Goal: Task Accomplishment & Management: Use online tool/utility

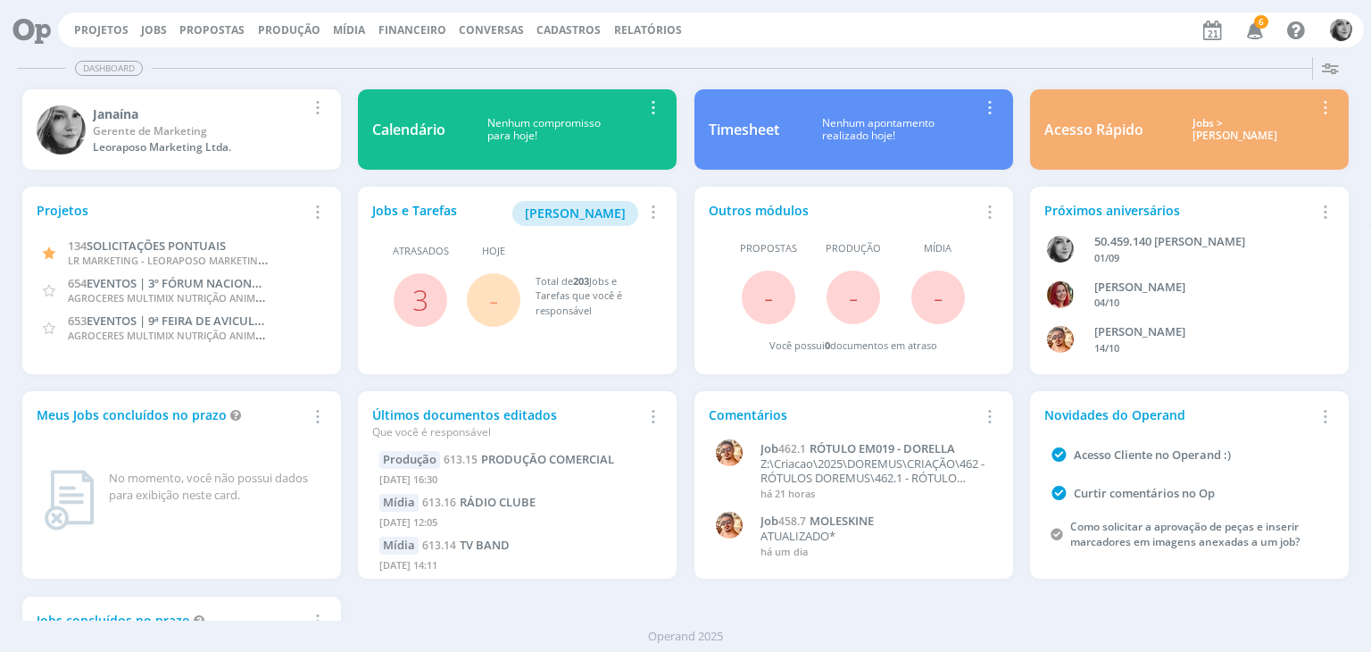
click at [104, 20] on div "Projetos Jobs Propostas Produção Mídia Financeiro Conversas Cadastros Relatório…" at bounding box center [711, 30] width 1306 height 35
click at [104, 26] on link "Projetos" at bounding box center [101, 29] width 54 height 15
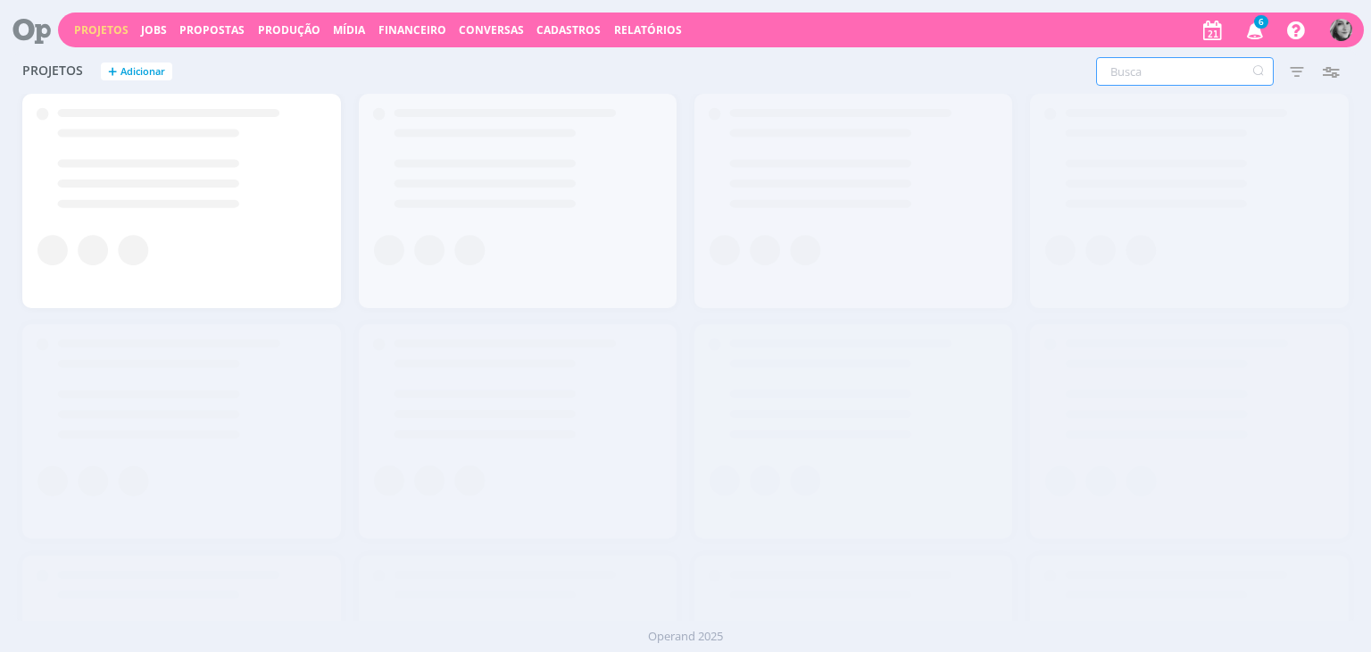
click at [1164, 76] on input "text" at bounding box center [1185, 71] width 178 height 29
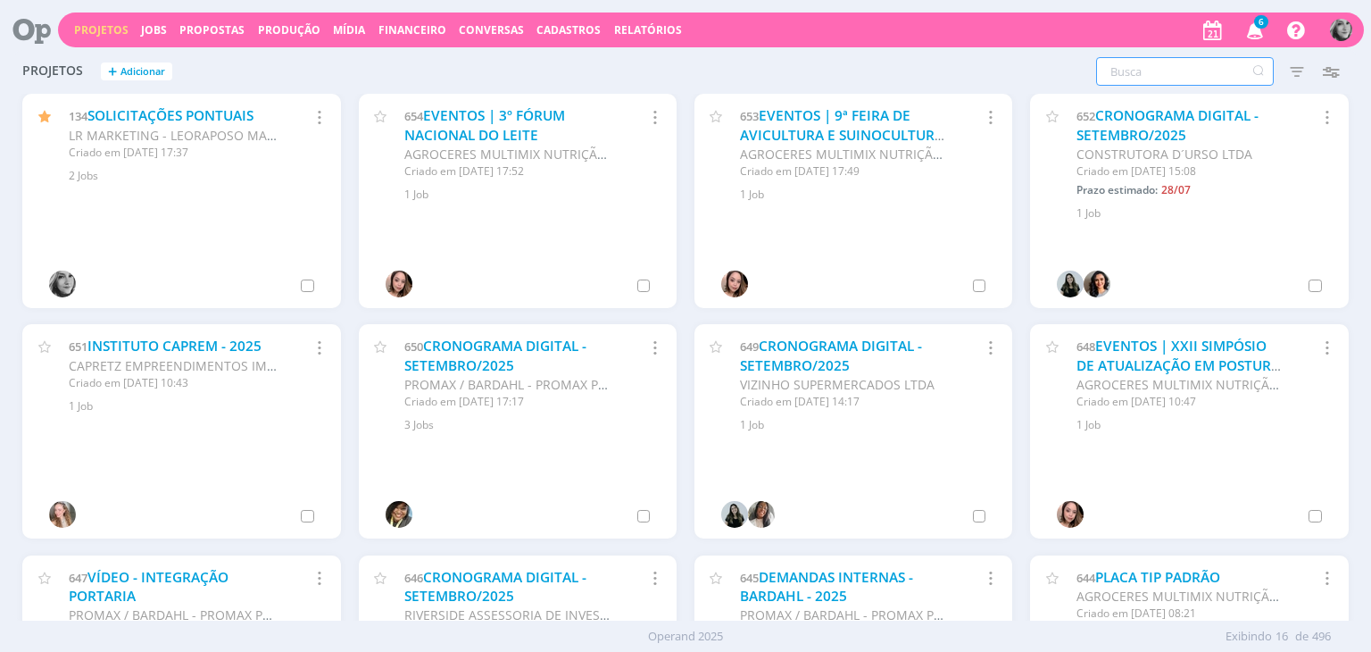
type input "o"
type input "quintal"
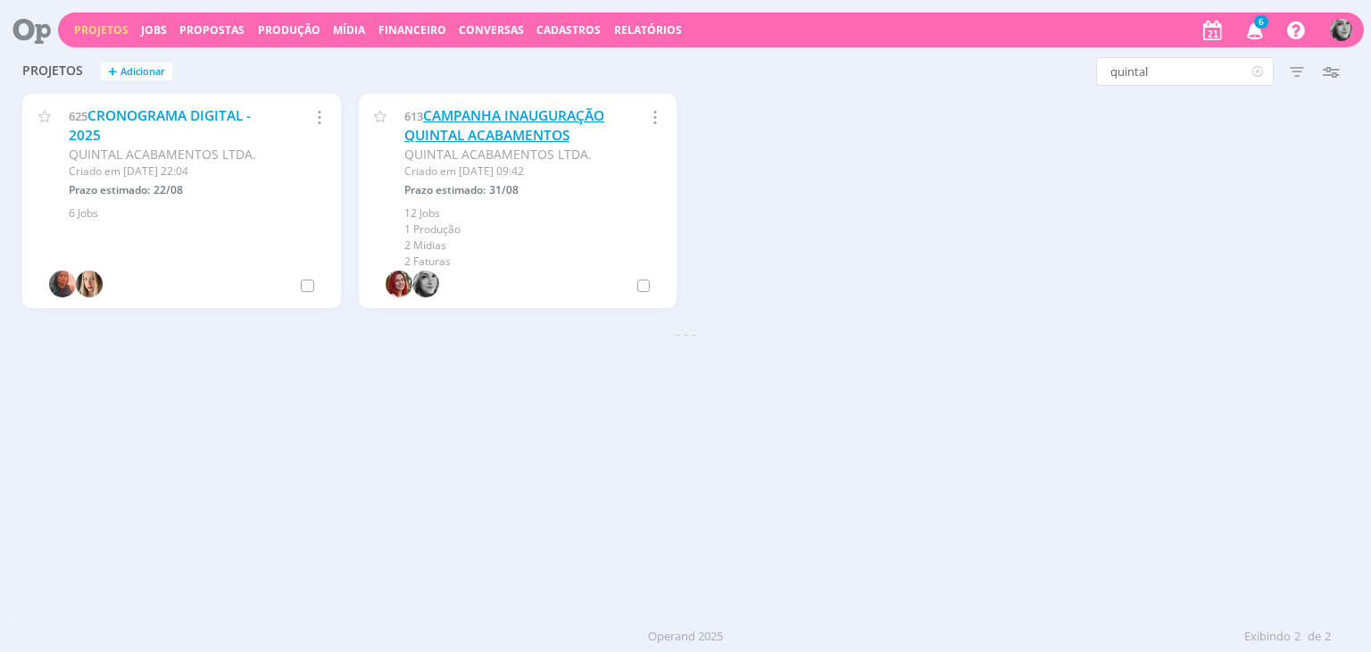
click at [463, 129] on link "CAMPANHA INAUGURAÇÃO QUINTAL ACABAMENTOS" at bounding box center [504, 125] width 200 height 38
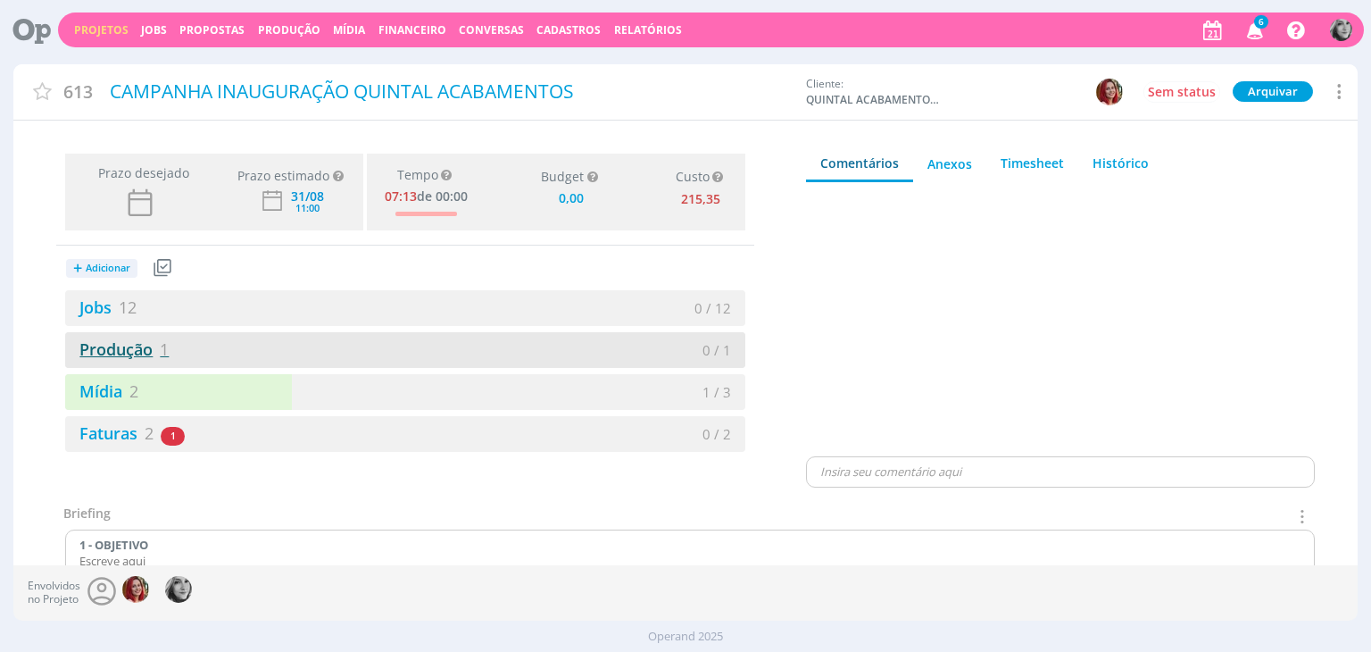
type input "0,00"
click at [135, 352] on link "Produção 1" at bounding box center [117, 348] width 104 height 21
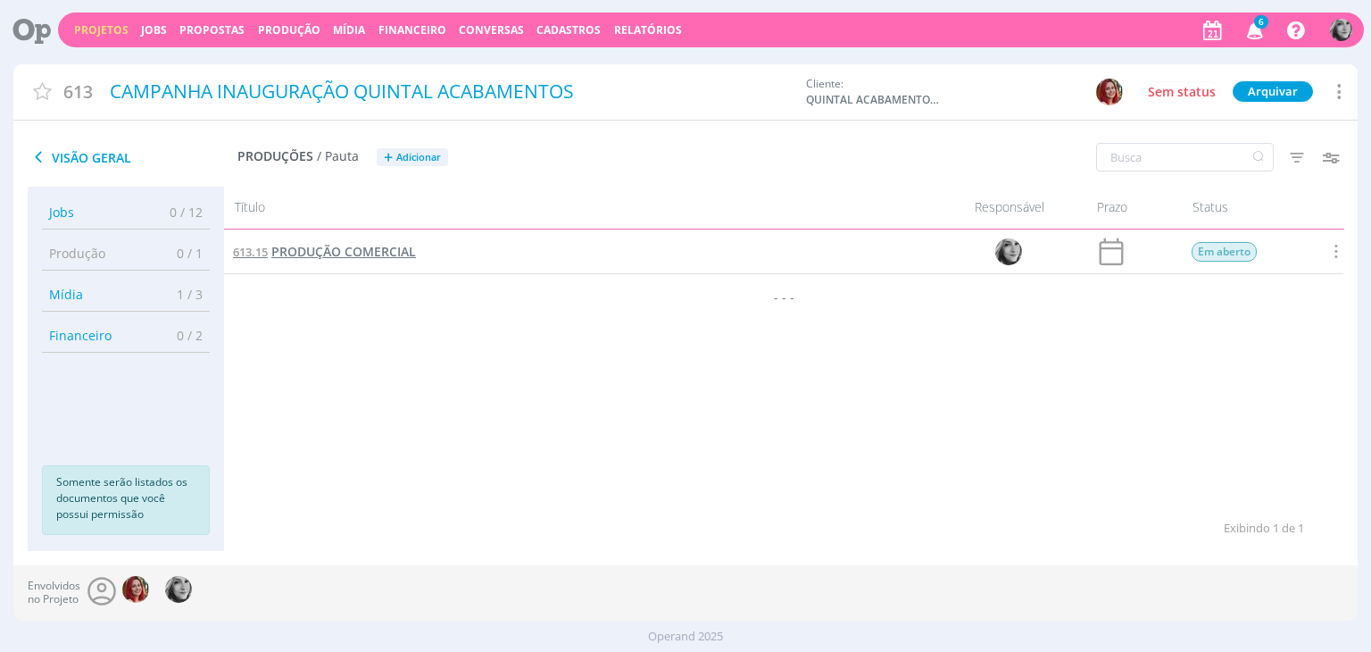
click at [362, 253] on span "PRODUÇÃO COMERCIAL" at bounding box center [343, 251] width 145 height 17
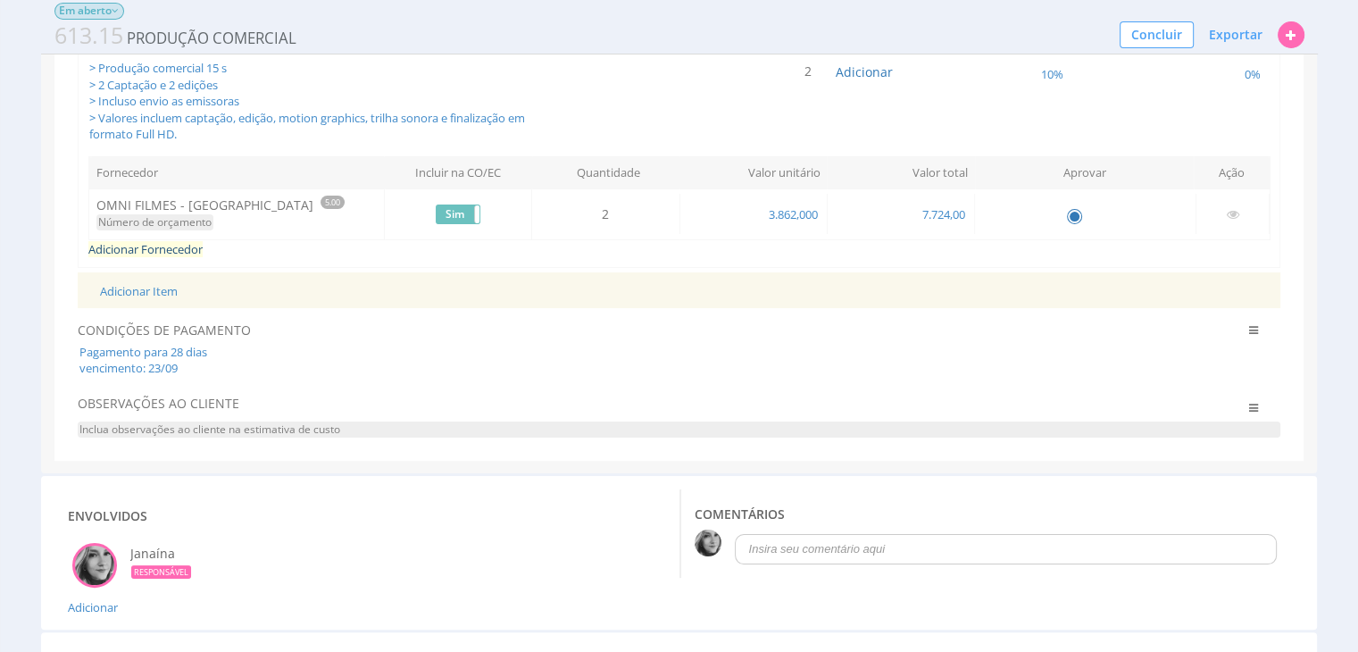
scroll to position [268, 0]
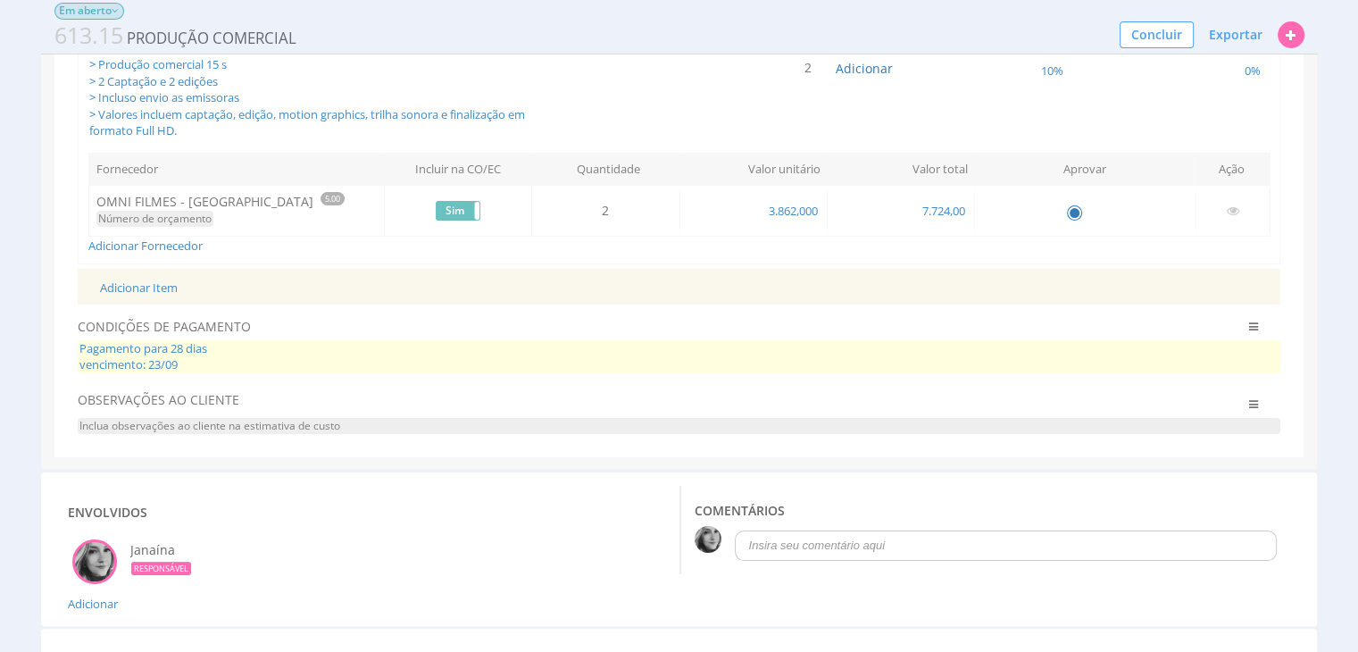
click at [179, 361] on span "Pagamento para 28 dias vencimento: 23/09" at bounding box center [680, 356] width 1204 height 33
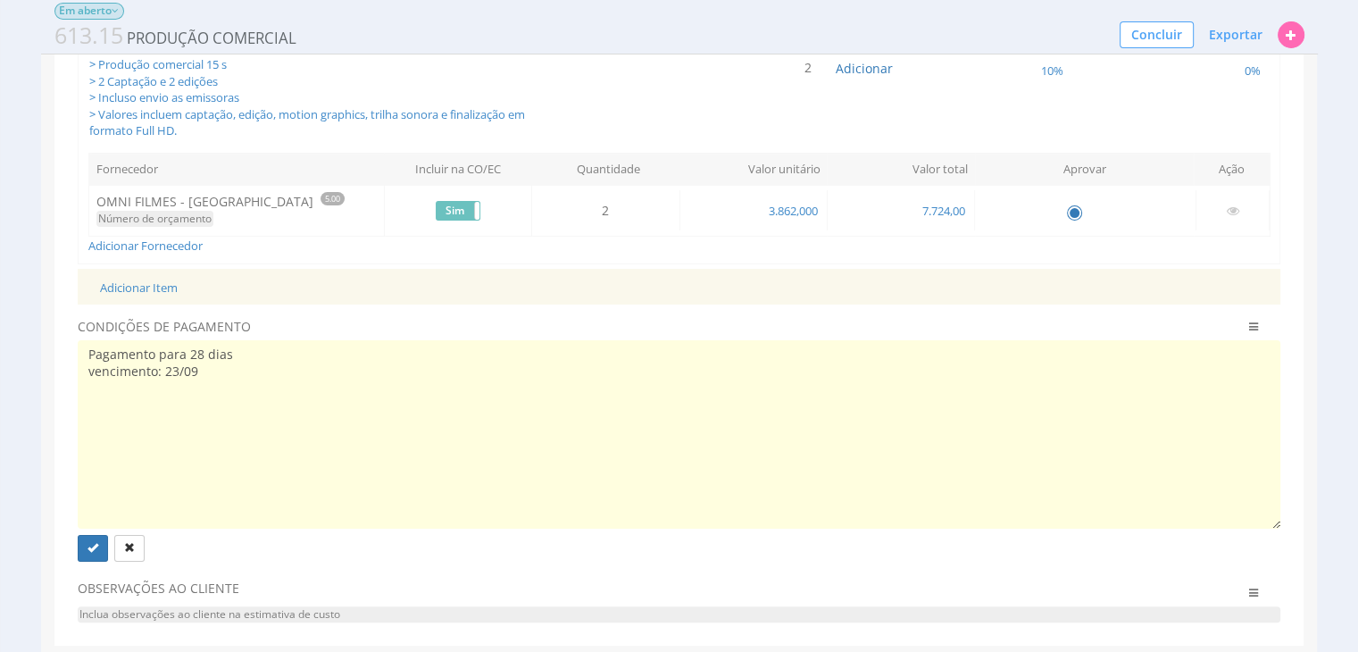
drag, startPoint x: 197, startPoint y: 369, endPoint x: 165, endPoint y: 368, distance: 32.2
click at [165, 368] on textarea "Pagamento para 28 dias vencimento: 23/09" at bounding box center [680, 434] width 1204 height 189
type textarea "Pagamento para 28 dias vencimento: 06/10"
click at [33, 275] on div "Produção Em aberto 613.15 PRODUÇÃO COMERCIAL Concluir Exportar Job Proposta Pro…" at bounding box center [679, 393] width 1358 height 1225
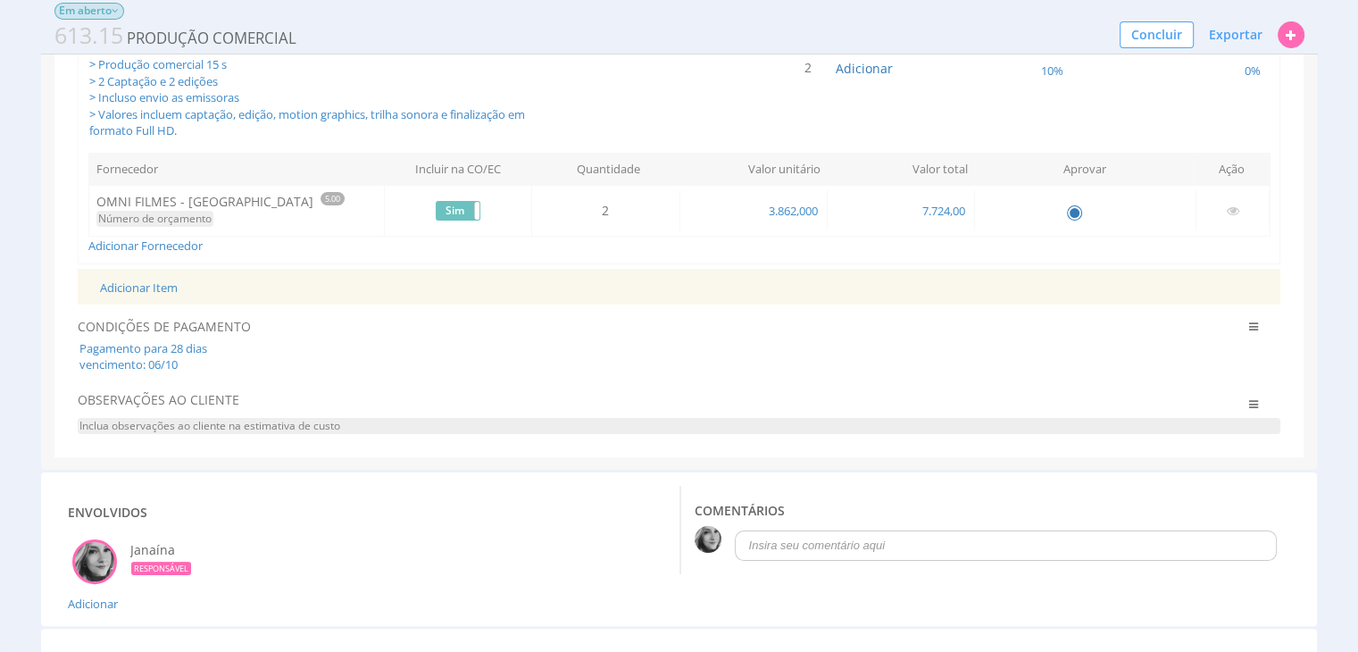
drag, startPoint x: 188, startPoint y: 358, endPoint x: 75, endPoint y: 347, distance: 113.9
click at [75, 347] on div "Expandir / Esconder 613.15.1 Captação e edição Descrição > Produção comercial 1…" at bounding box center [679, 196] width 1250 height 521
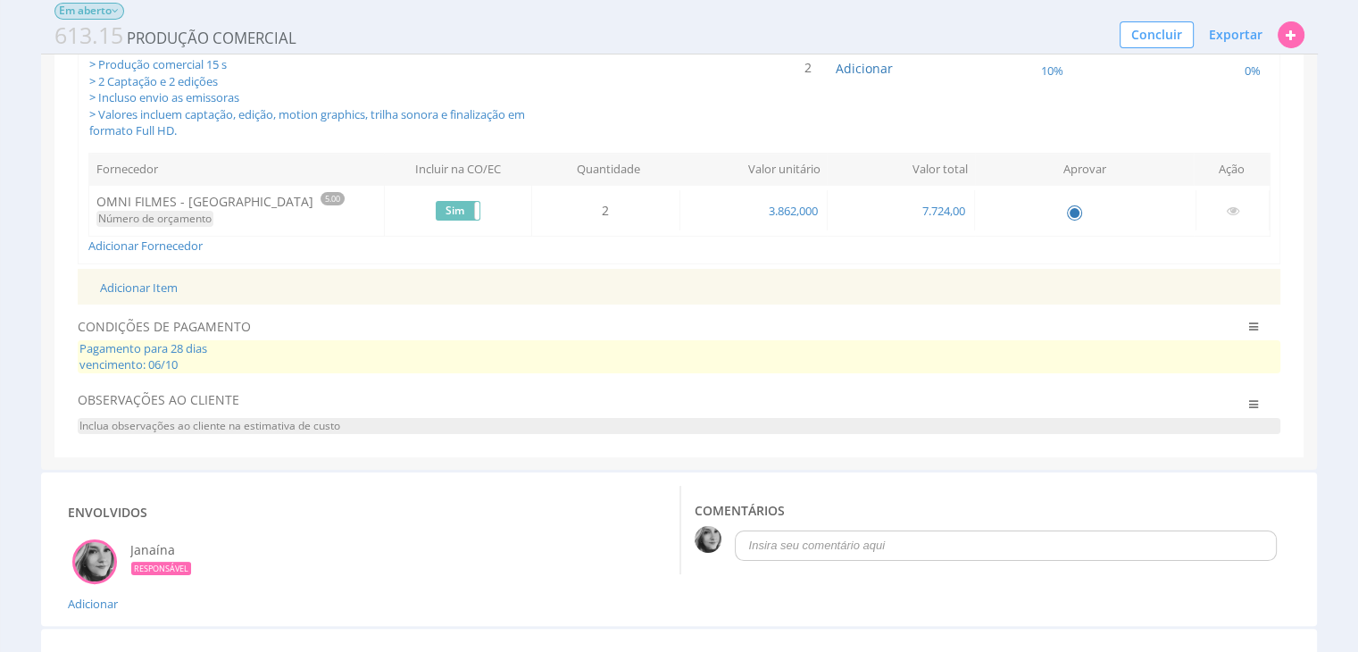
click at [229, 354] on span "Pagamento para 28 dias vencimento: 06/10" at bounding box center [680, 356] width 1204 height 33
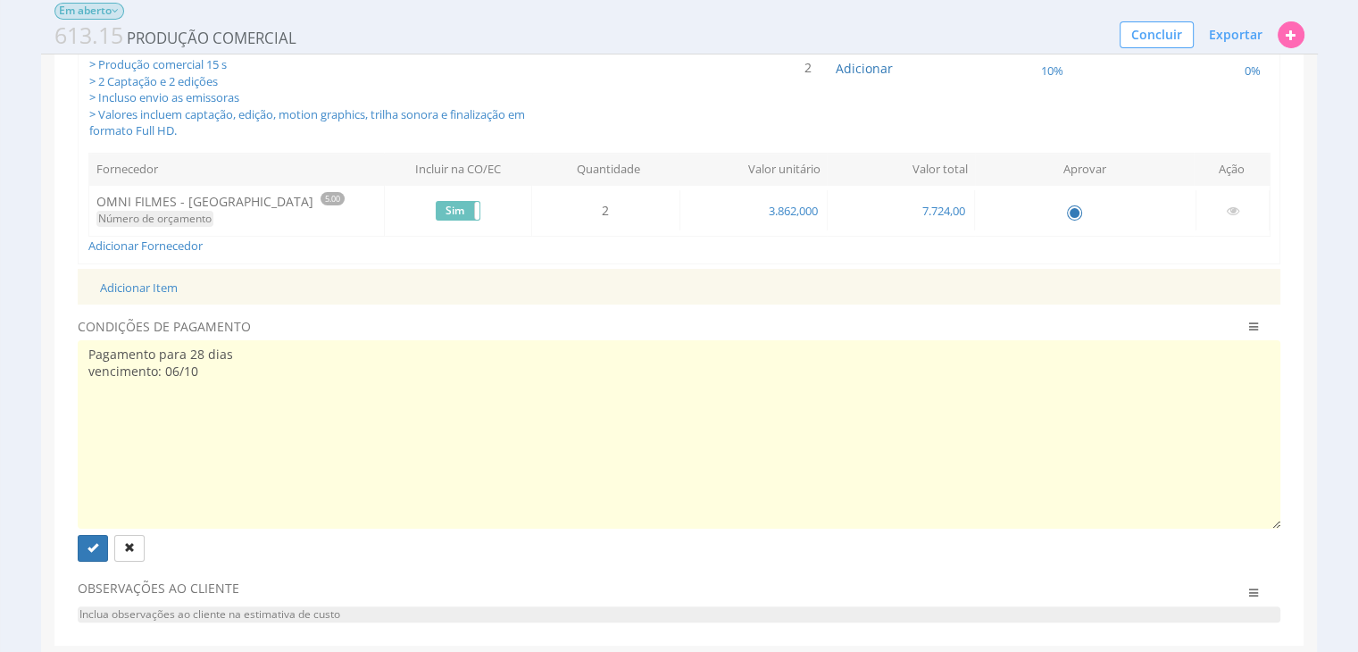
drag, startPoint x: 250, startPoint y: 349, endPoint x: 157, endPoint y: 346, distance: 92.9
click at [157, 346] on textarea "Pagamento para 28 dias vencimento: 06/10" at bounding box center [680, 434] width 1204 height 189
type textarea "Pagamento com vencimento: 06/10"
click at [47, 304] on div "Encargos Encargo aplicado 0% Sem encargo Cotação/Estimativa de Custo Pedido de …" at bounding box center [679, 277] width 1277 height 761
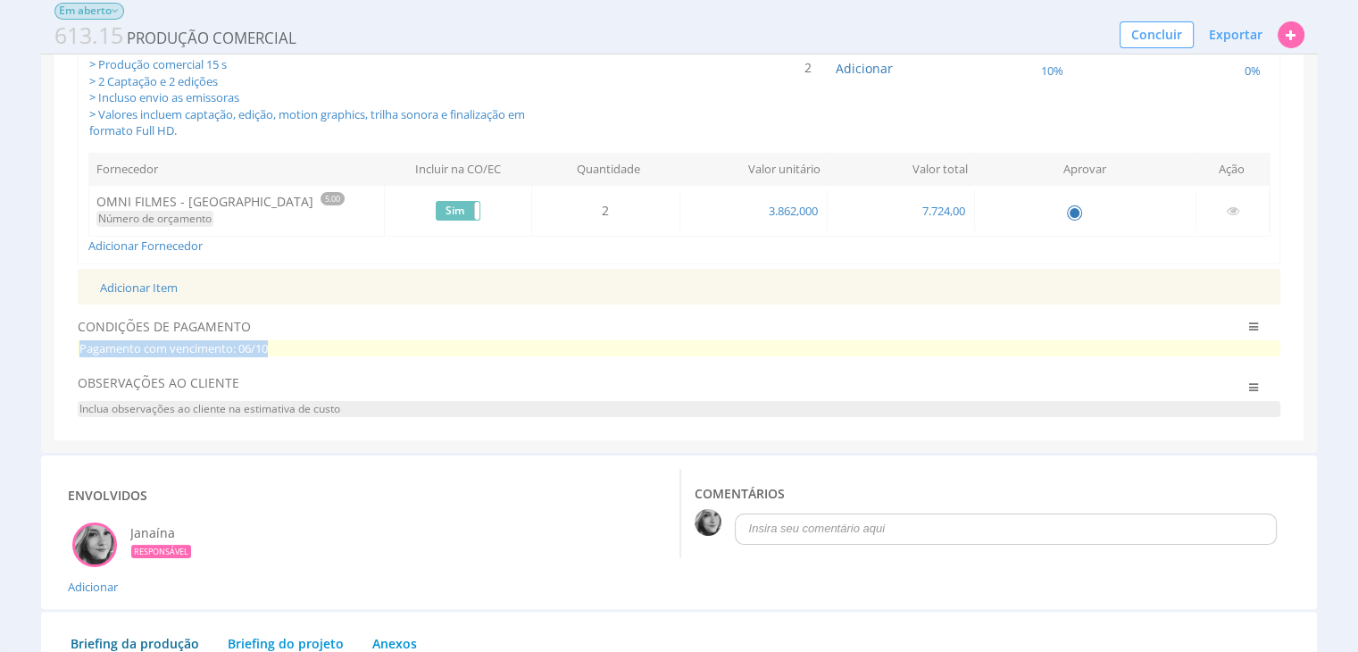
drag, startPoint x: 282, startPoint y: 339, endPoint x: 79, endPoint y: 349, distance: 203.8
click at [79, 349] on span "Pagamento com vencimento: 06/10" at bounding box center [680, 348] width 1204 height 17
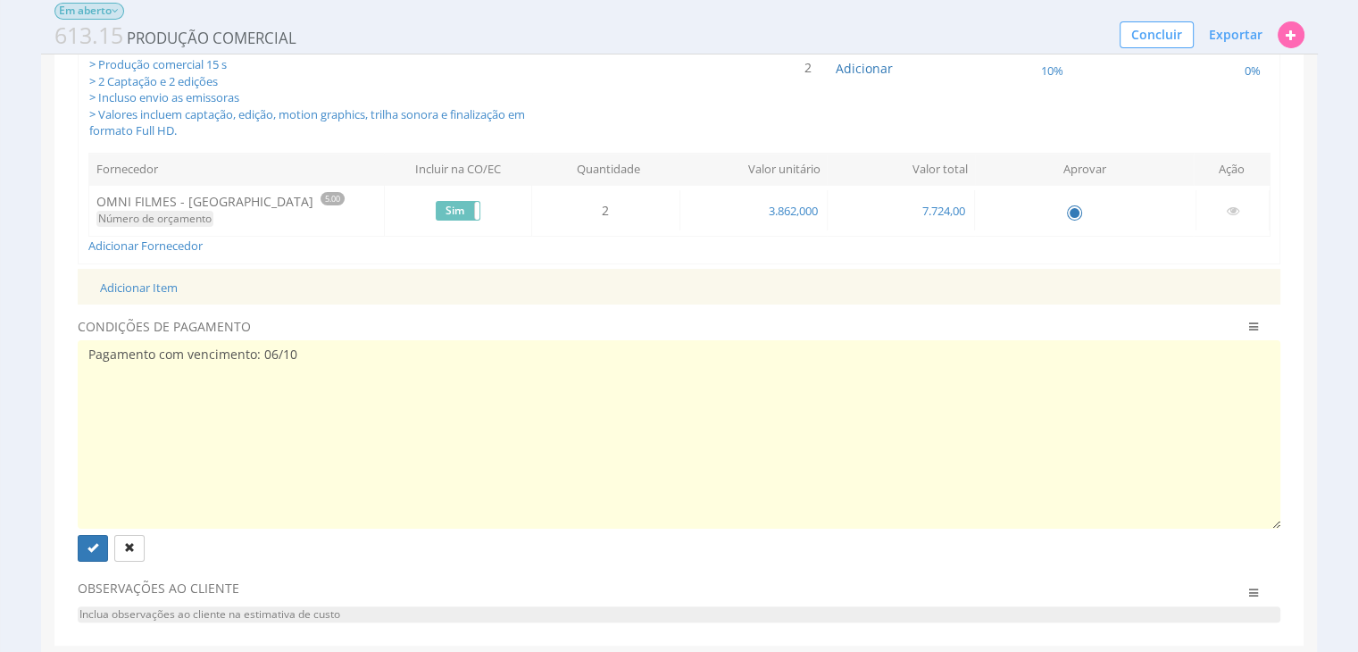
drag, startPoint x: 302, startPoint y: 354, endPoint x: 89, endPoint y: 354, distance: 212.5
click at [89, 354] on textarea "Pagamento com vencimento: 06/10" at bounding box center [680, 434] width 1204 height 189
click at [93, 549] on icon "submit" at bounding box center [93, 547] width 11 height 11
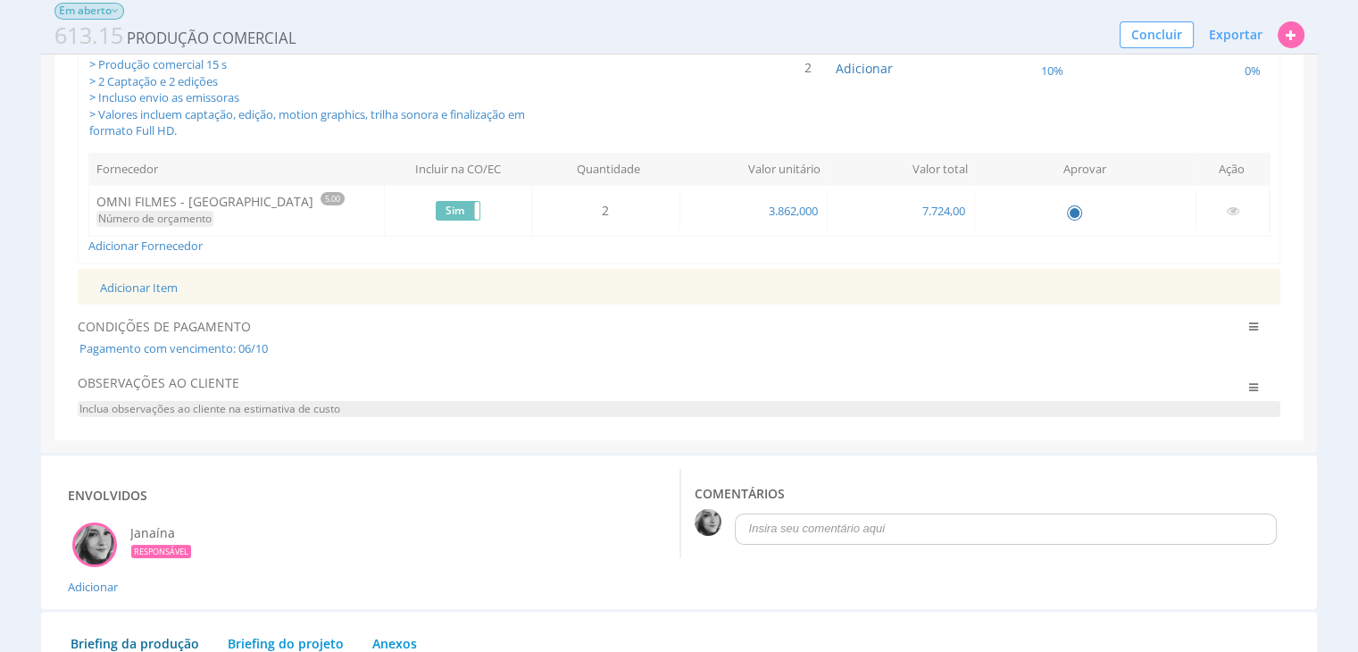
click at [143, 408] on span "Inclua observações ao cliente na estimativa de custo" at bounding box center [680, 409] width 1204 height 16
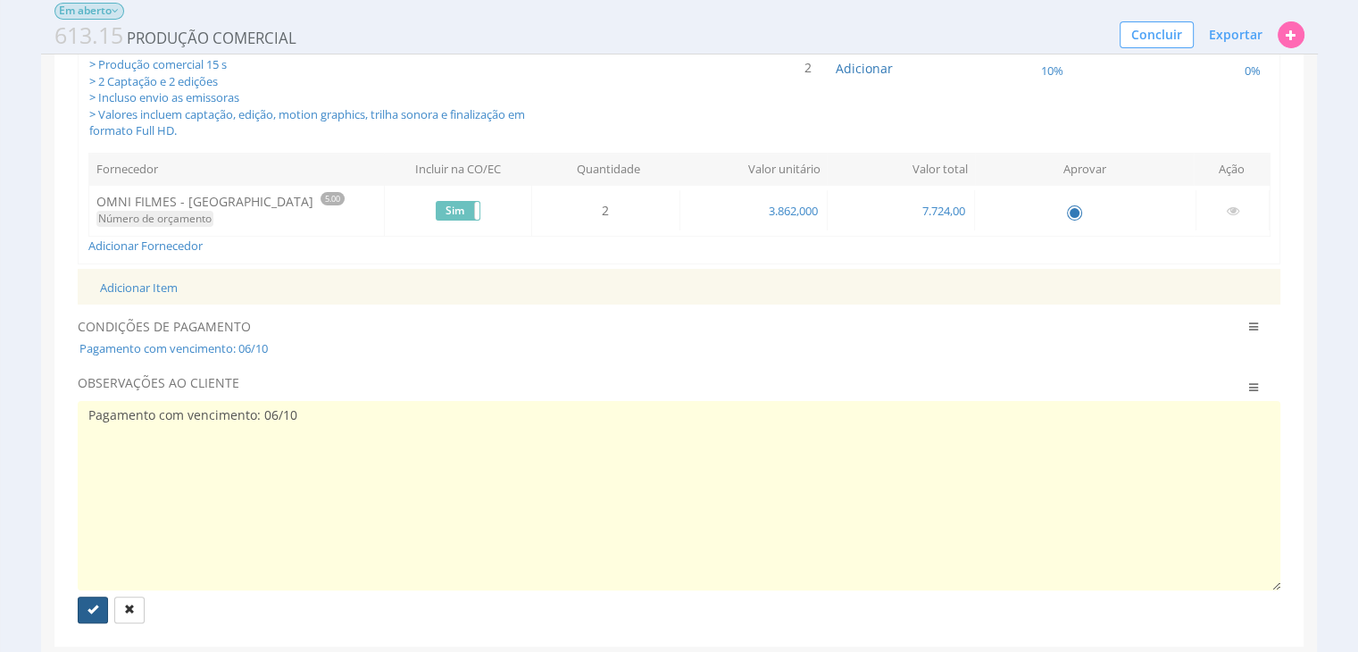
type textarea "Pagamento com vencimento: 06/10"
click at [93, 610] on icon "submit" at bounding box center [93, 609] width 11 height 11
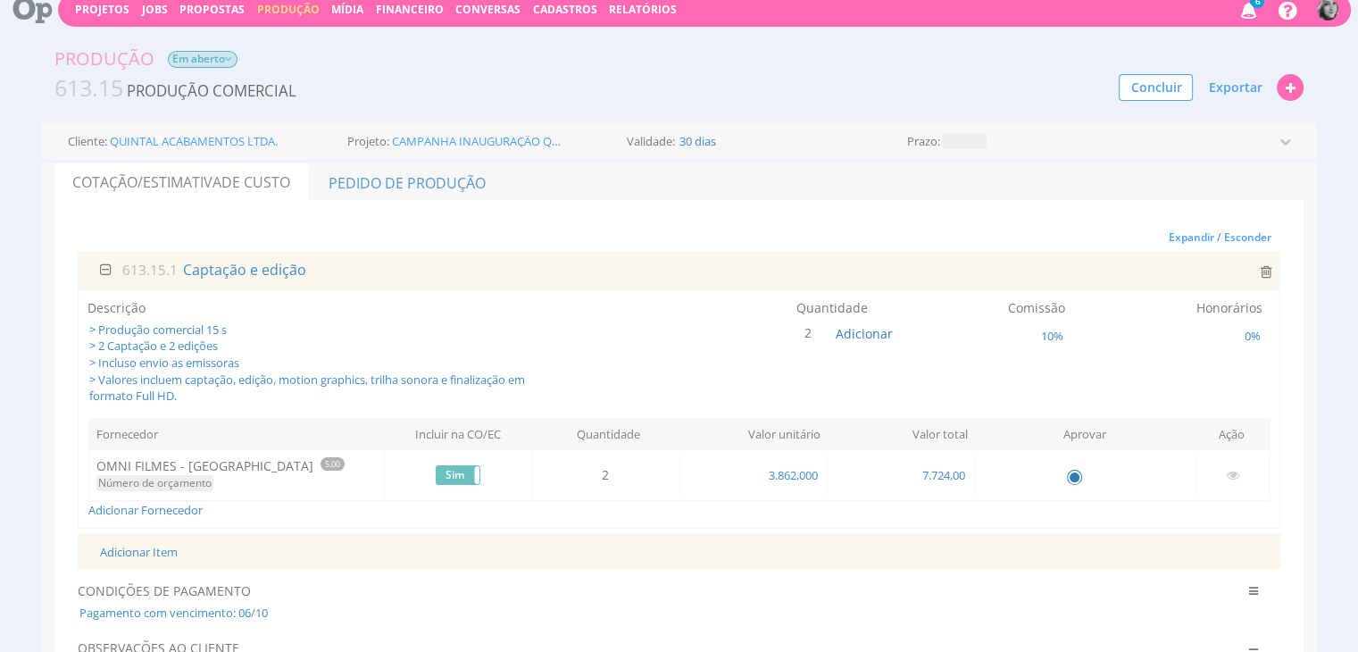
scroll to position [0, 0]
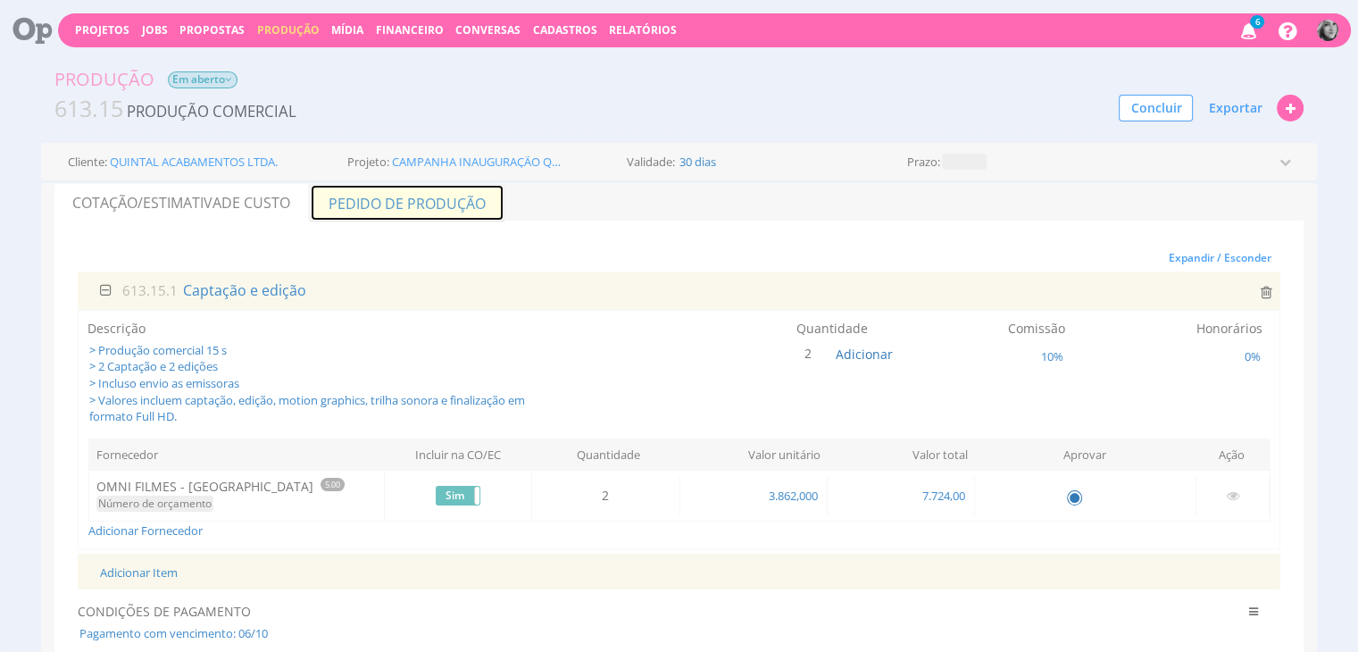
click at [426, 209] on link "Pedido de Produção" at bounding box center [407, 203] width 195 height 38
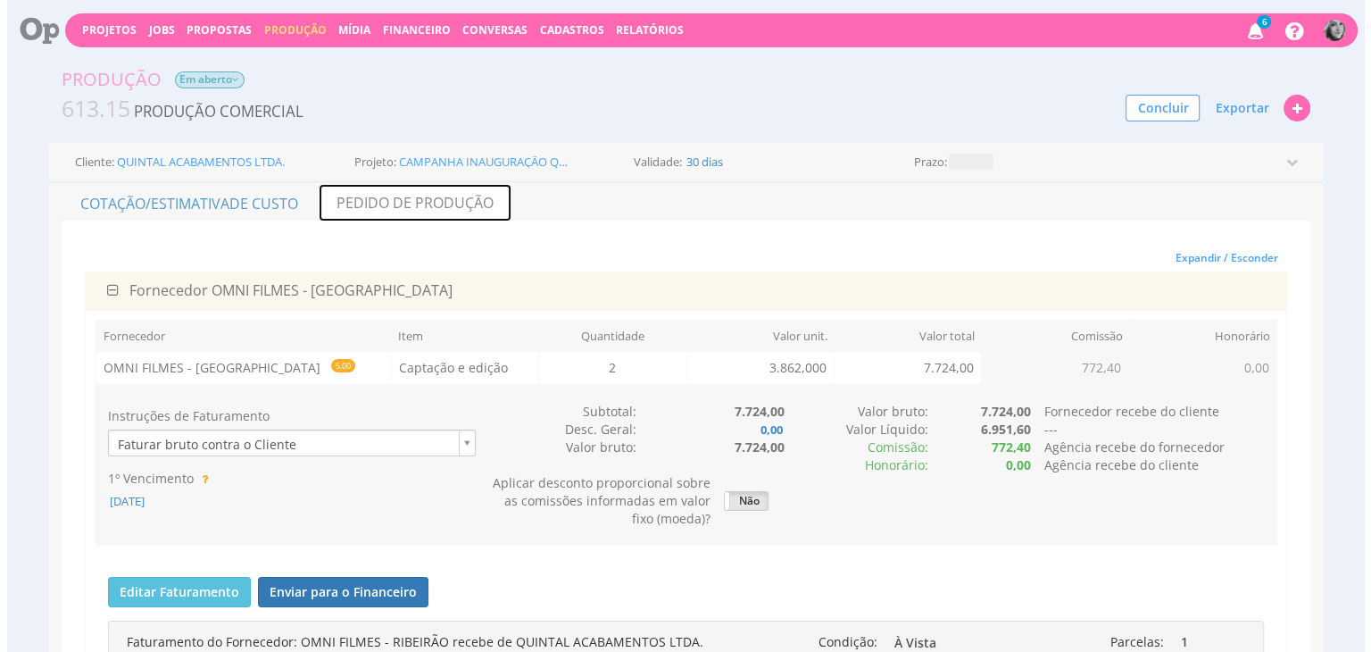
scroll to position [89, 0]
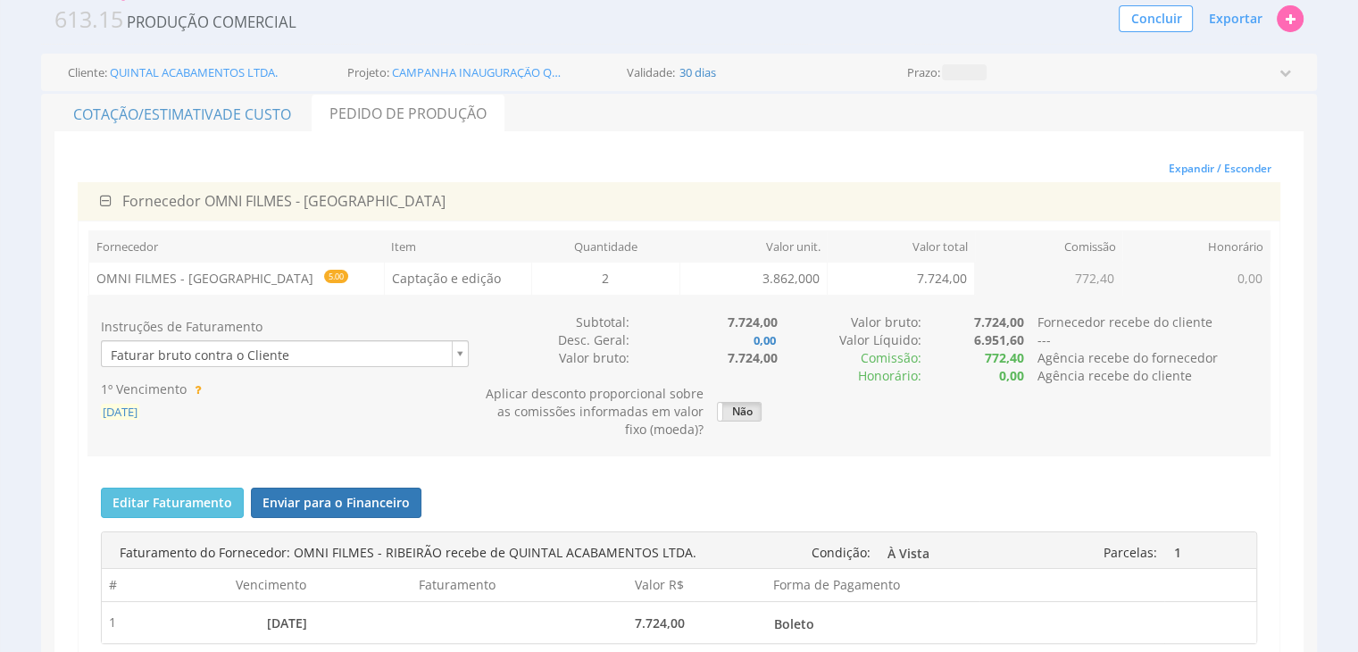
click at [138, 413] on span "[DATE]" at bounding box center [120, 412] width 38 height 16
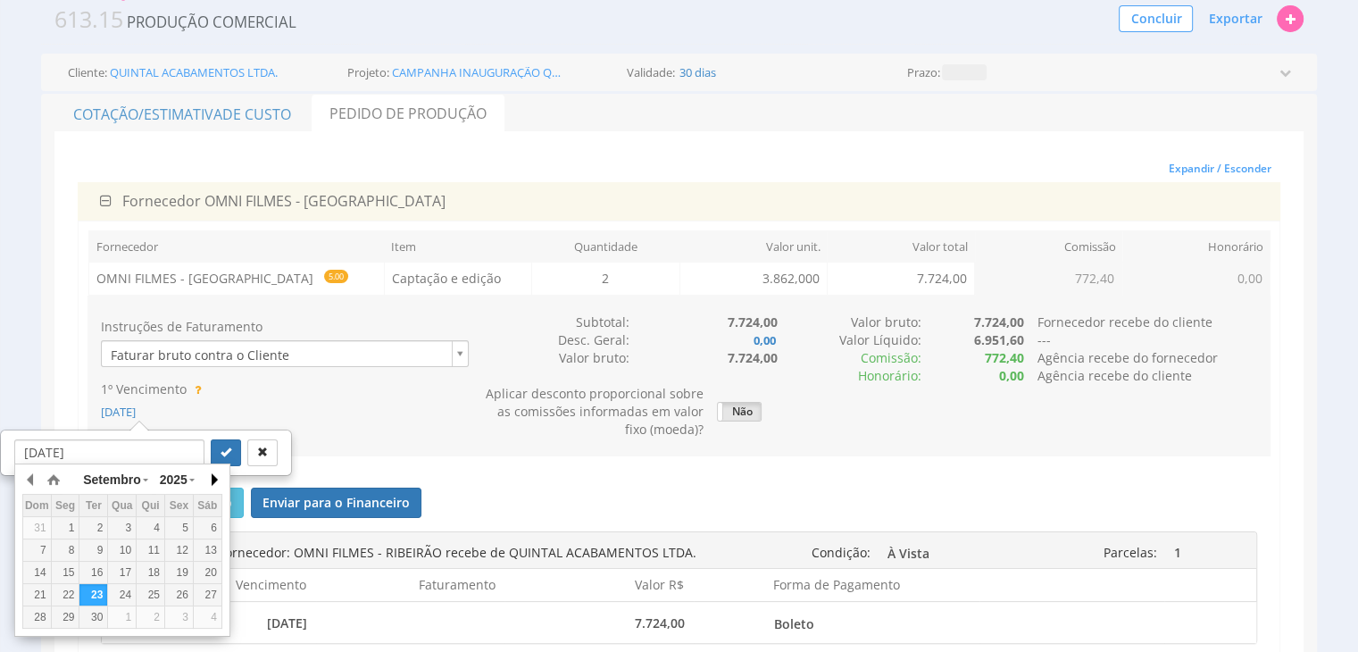
click at [214, 479] on button "button" at bounding box center [213, 479] width 18 height 27
click at [72, 547] on div "6" at bounding box center [66, 550] width 28 height 15
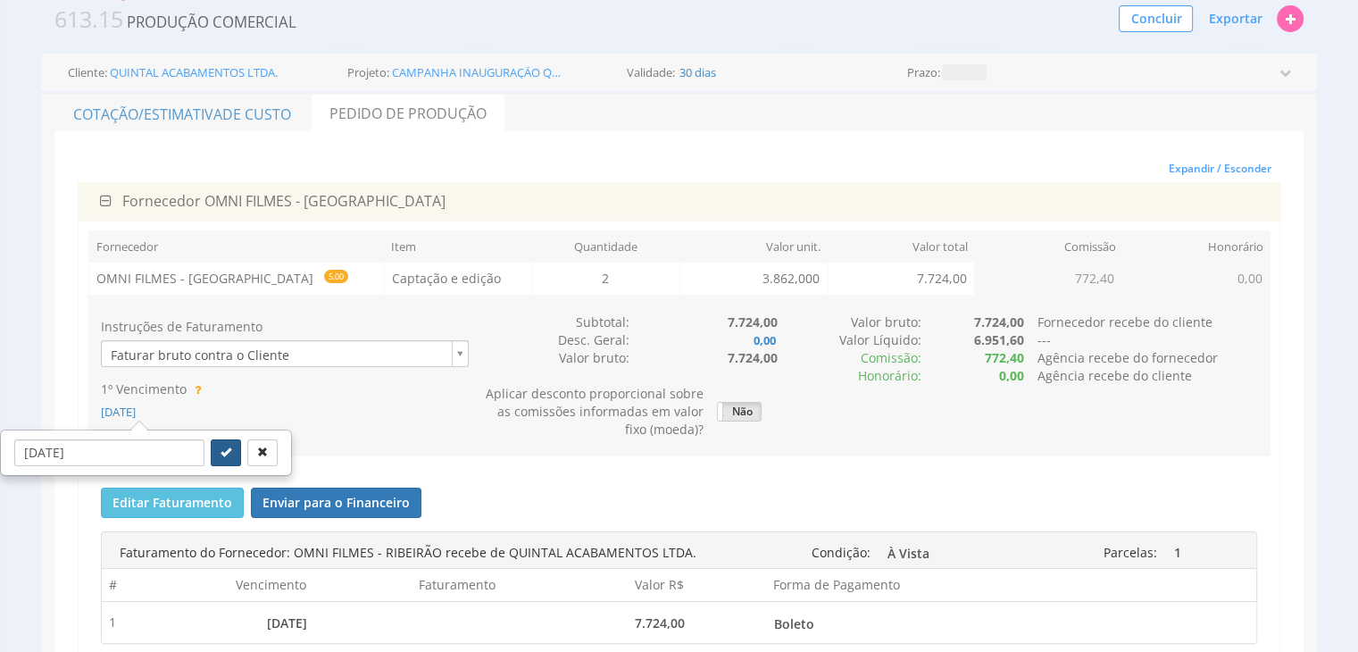
click at [221, 446] on icon "submit" at bounding box center [226, 451] width 11 height 11
type input "[DATE]"
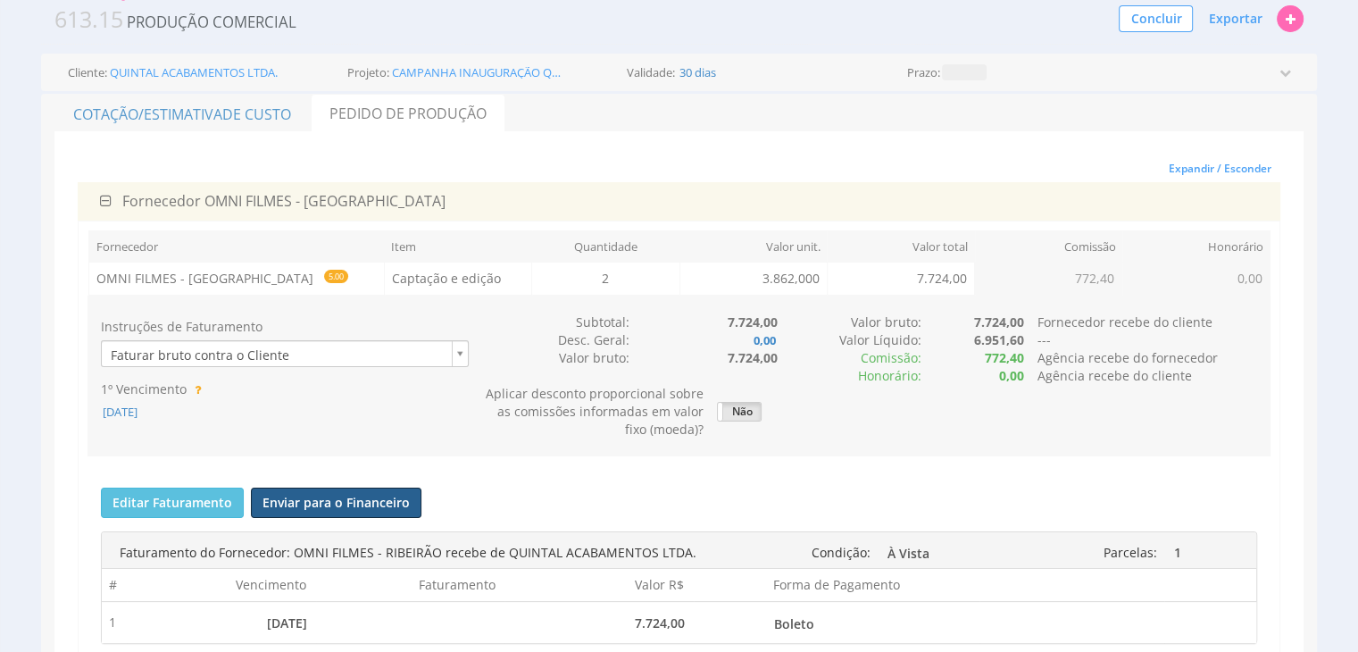
click at [316, 501] on button "Enviar para o Financeiro" at bounding box center [336, 503] width 171 height 30
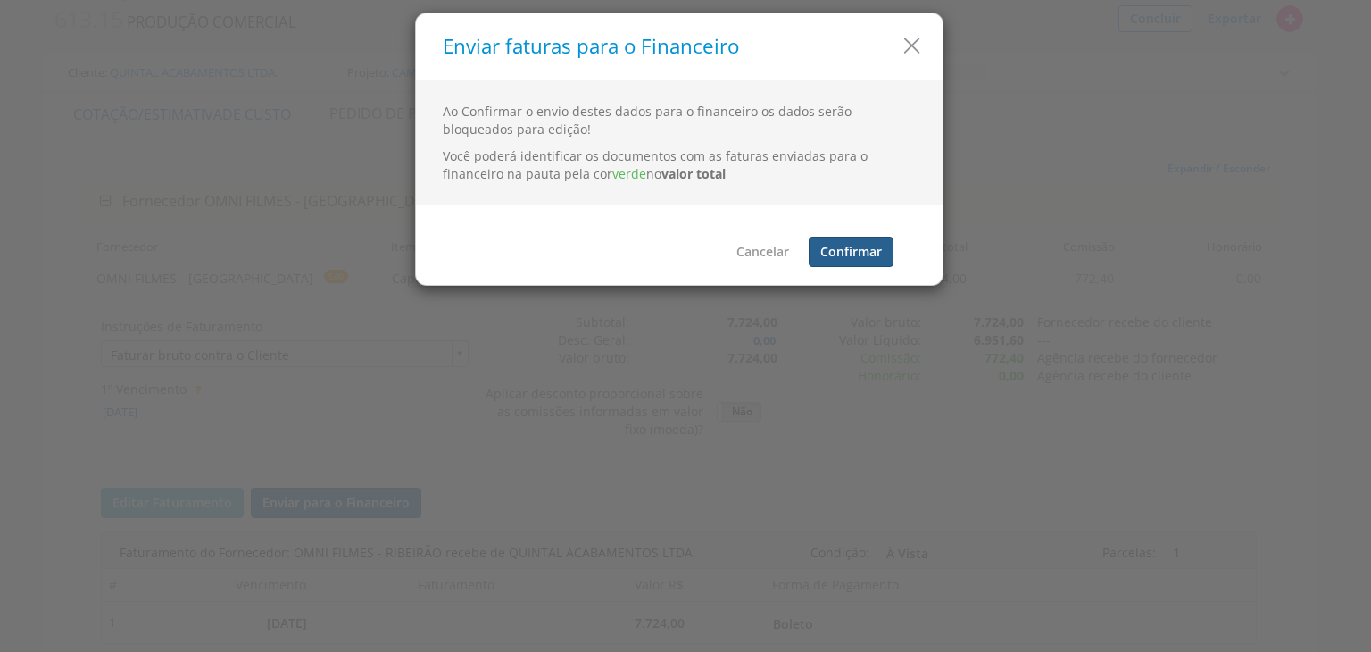
click at [854, 255] on button "Confirmar" at bounding box center [851, 252] width 85 height 30
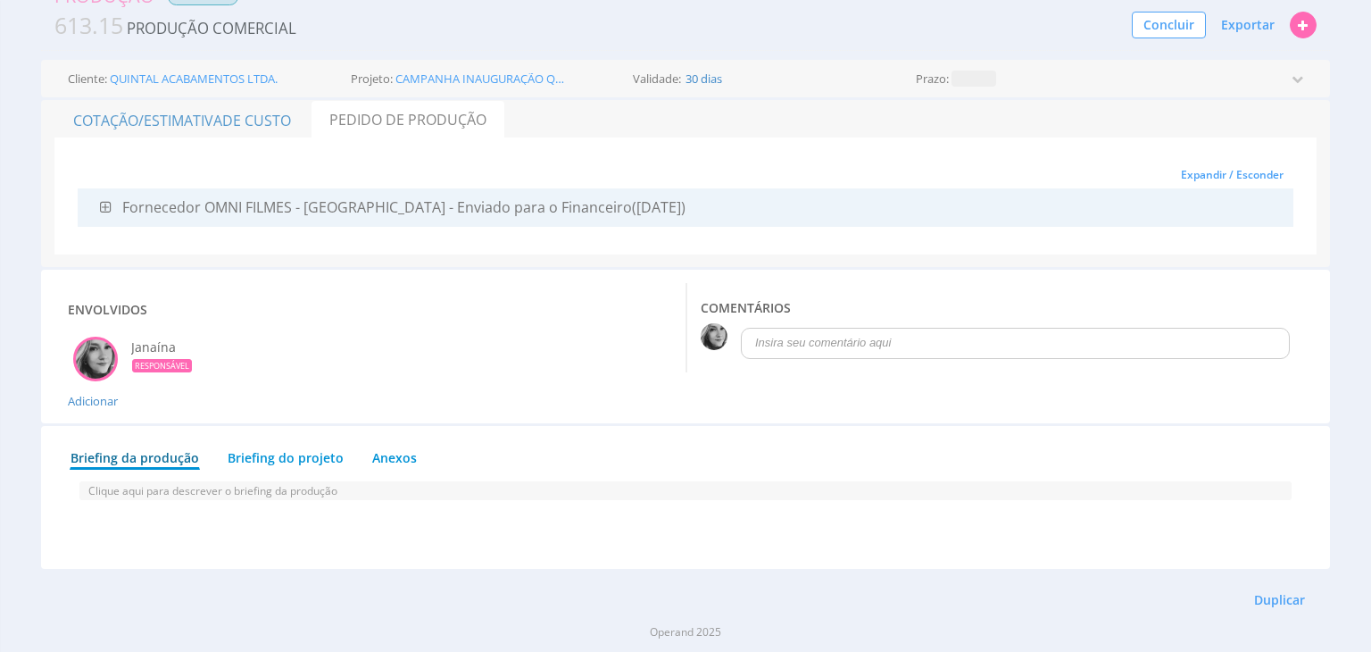
scroll to position [82, 0]
click at [1239, 26] on span "Exportar" at bounding box center [1235, 25] width 54 height 17
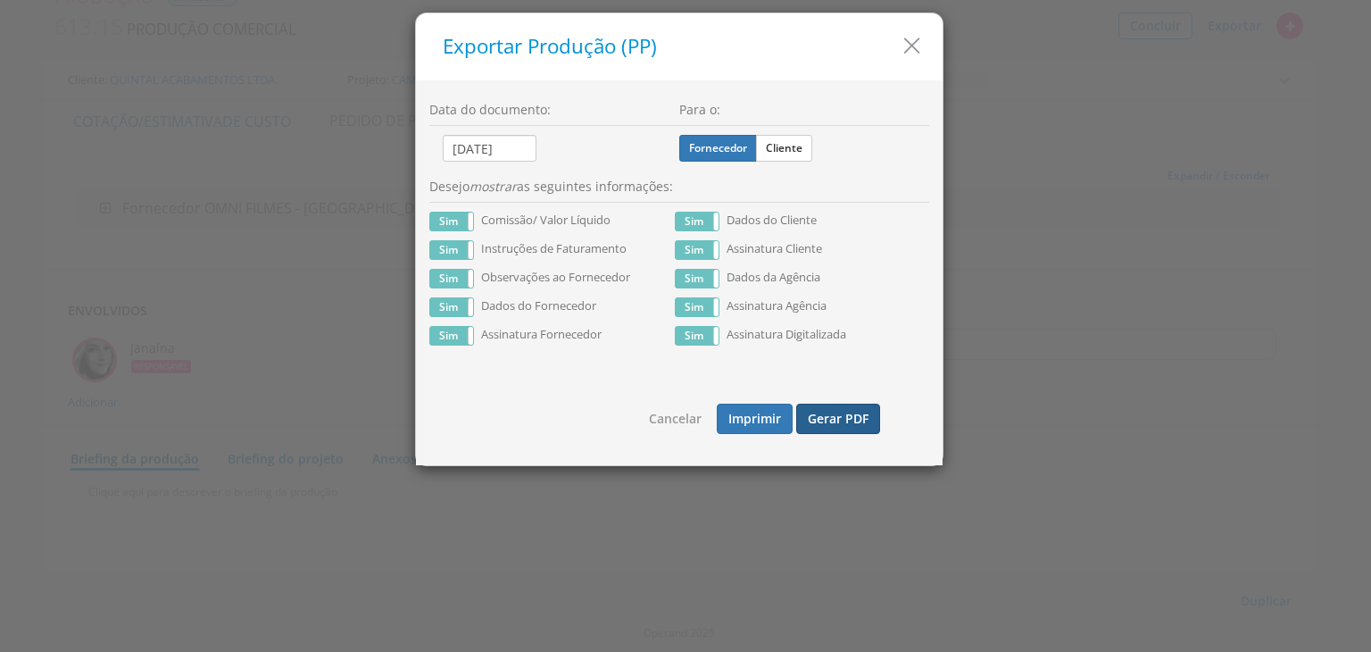
click at [835, 415] on button "Gerar PDF" at bounding box center [838, 419] width 84 height 30
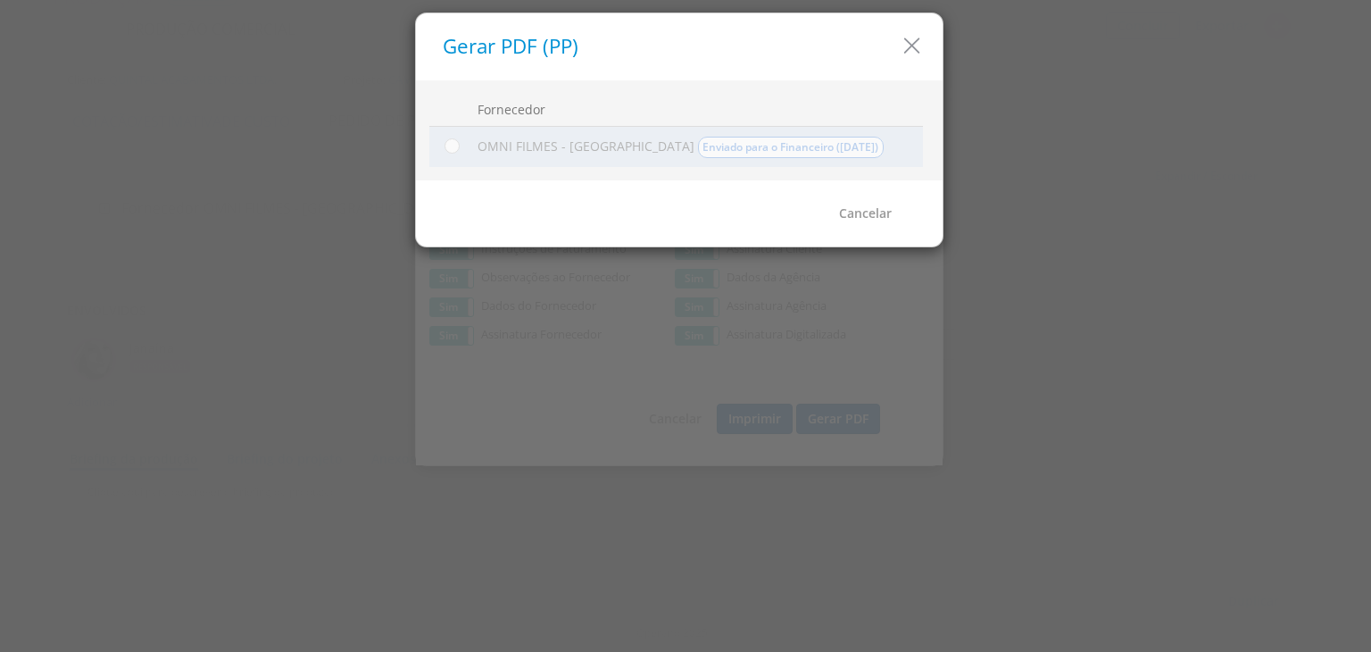
click at [1275, 237] on div at bounding box center [685, 326] width 1371 height 652
click at [917, 46] on icon "button" at bounding box center [912, 46] width 26 height 26
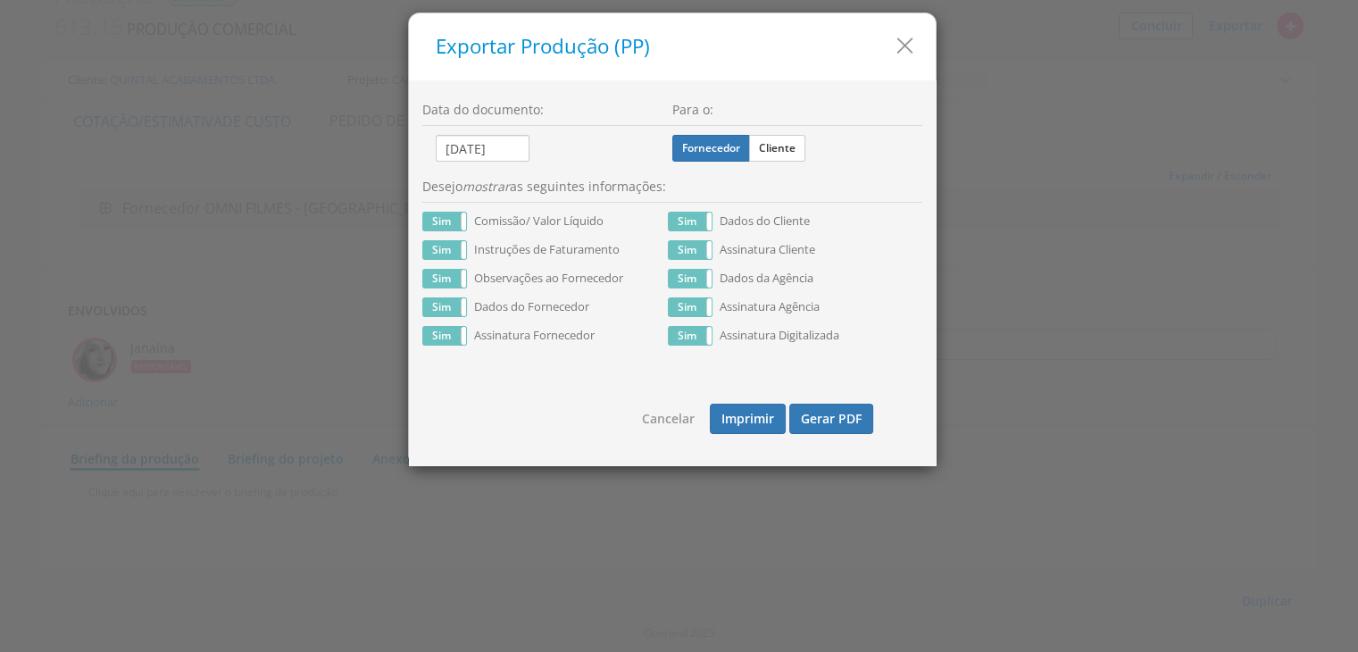
click at [905, 48] on icon "button" at bounding box center [905, 46] width 26 height 26
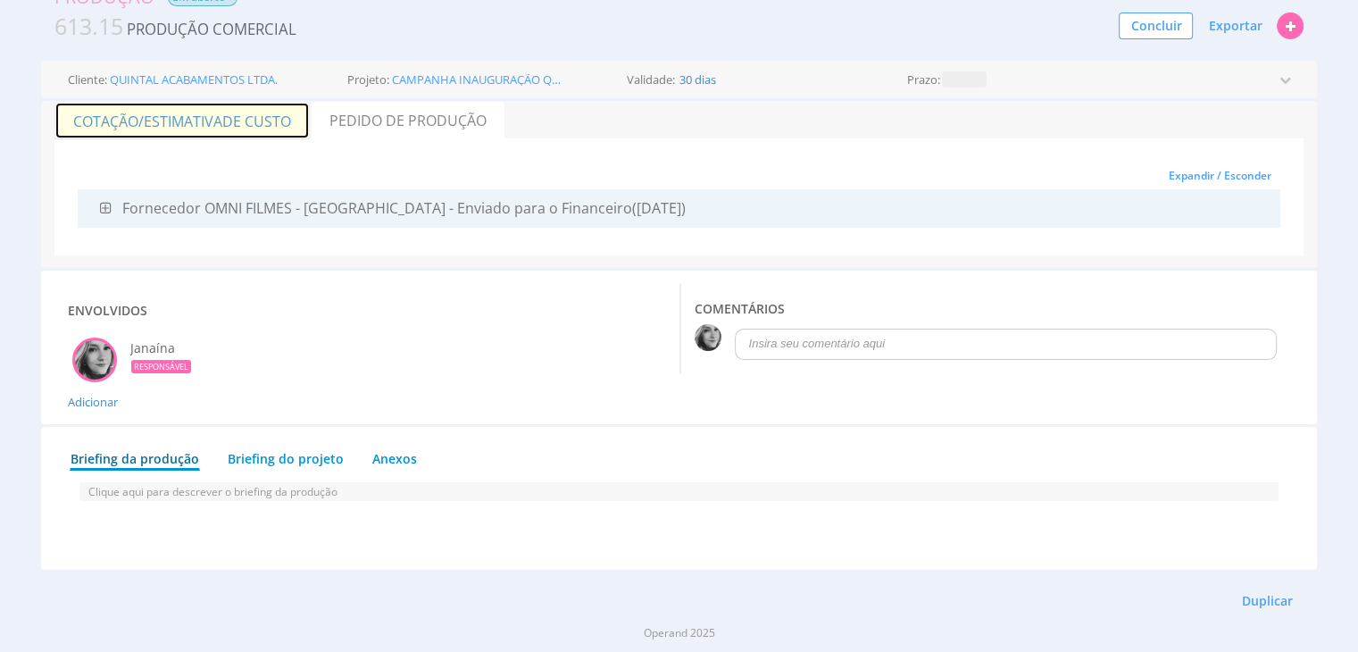
click at [211, 122] on link "Cotação/Estimativa de Custo" at bounding box center [181, 121] width 255 height 38
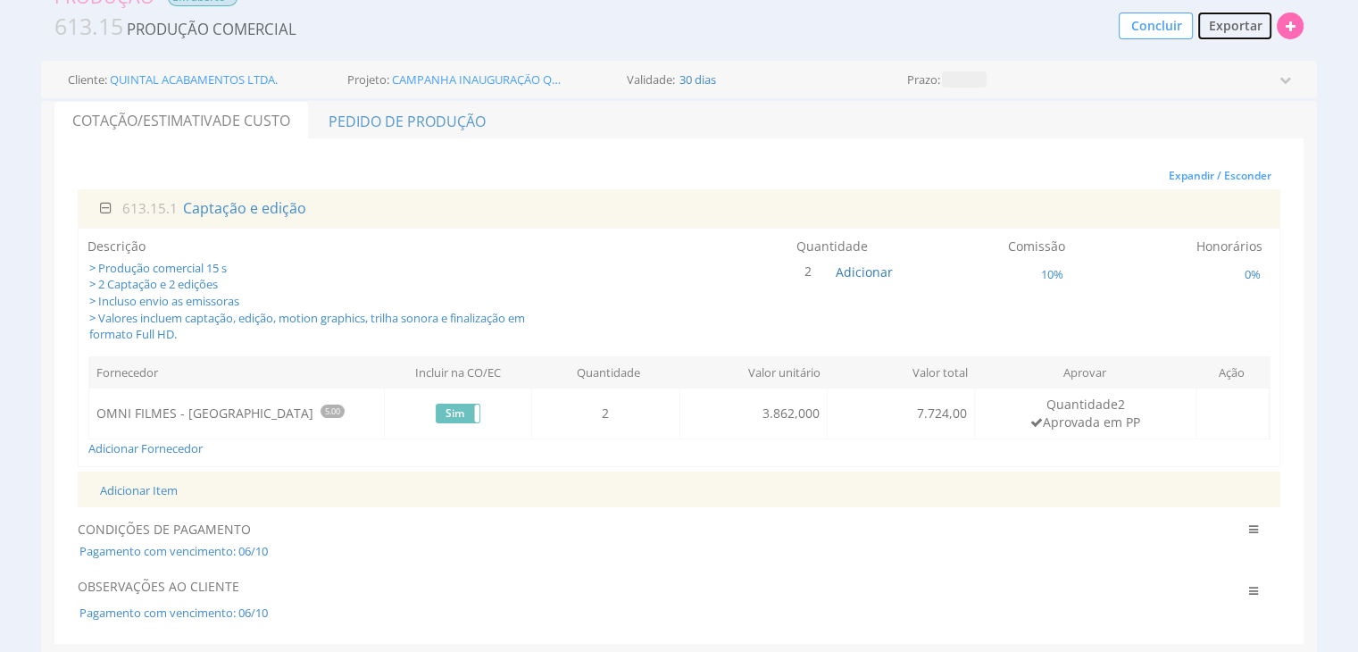
click at [1248, 21] on span "Exportar" at bounding box center [1235, 25] width 54 height 17
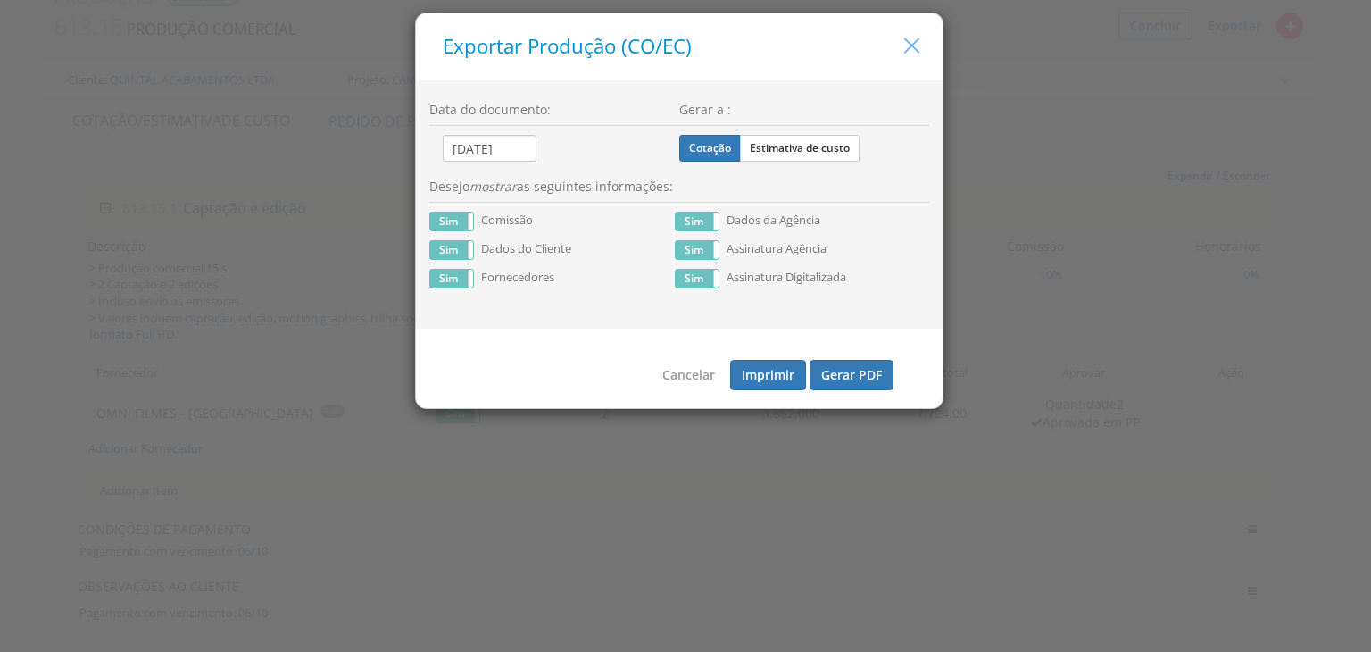
click at [917, 43] on icon "button" at bounding box center [912, 46] width 26 height 26
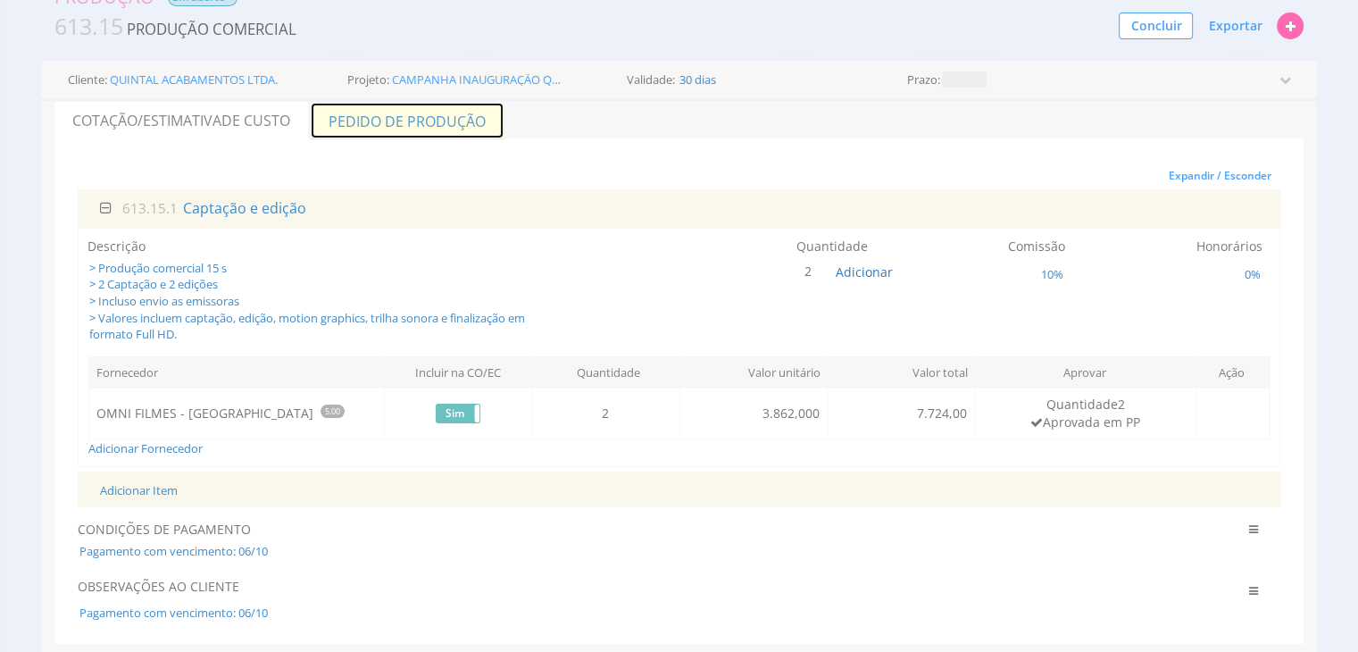
click at [382, 119] on link "Pedido de Produção" at bounding box center [407, 121] width 195 height 38
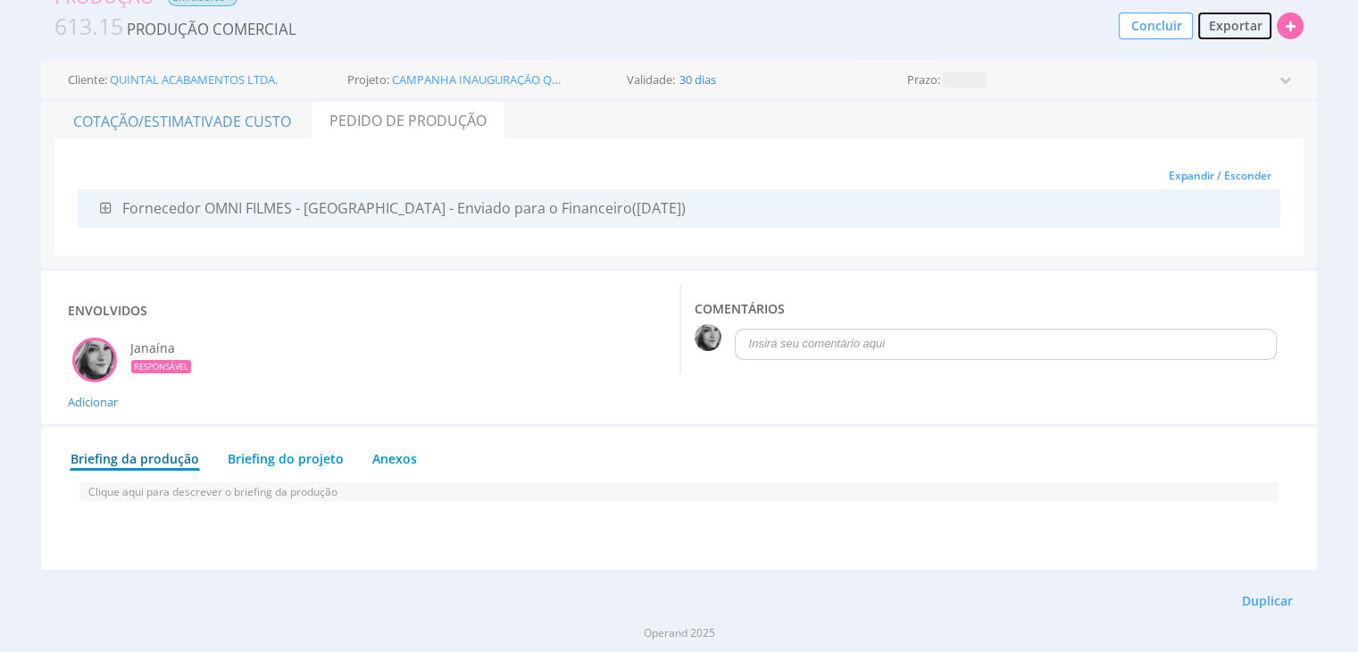
click at [1243, 24] on span "Exportar" at bounding box center [1235, 25] width 54 height 17
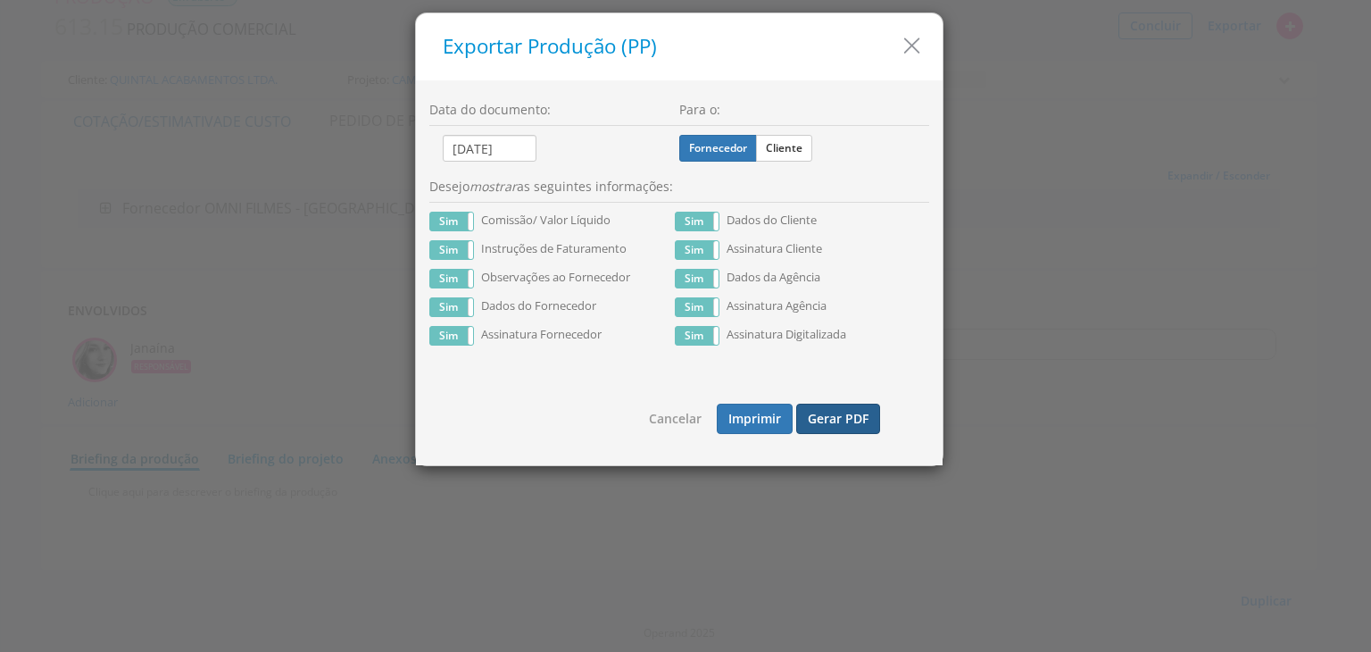
click at [836, 422] on button "Gerar PDF" at bounding box center [838, 419] width 84 height 30
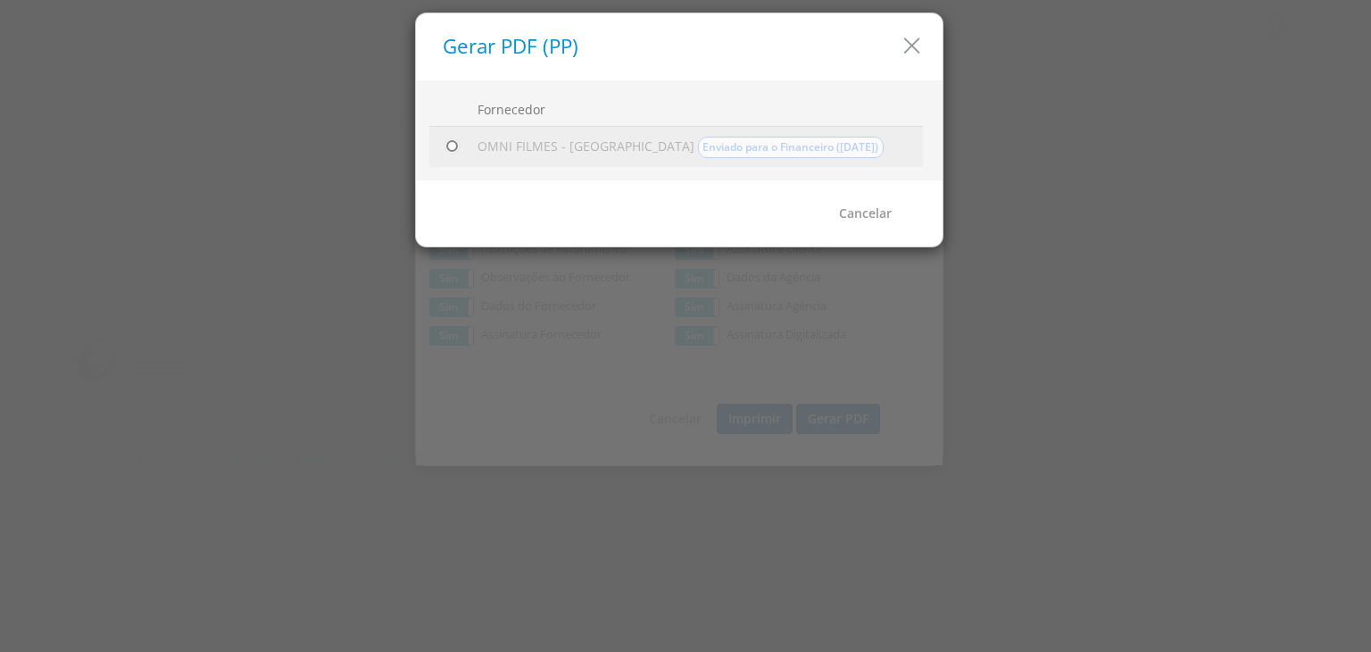
click at [447, 146] on input "radio" at bounding box center [452, 147] width 18 height 18
click at [875, 210] on link "Gerar PDF" at bounding box center [865, 213] width 84 height 30
click at [907, 39] on icon "button" at bounding box center [912, 46] width 26 height 26
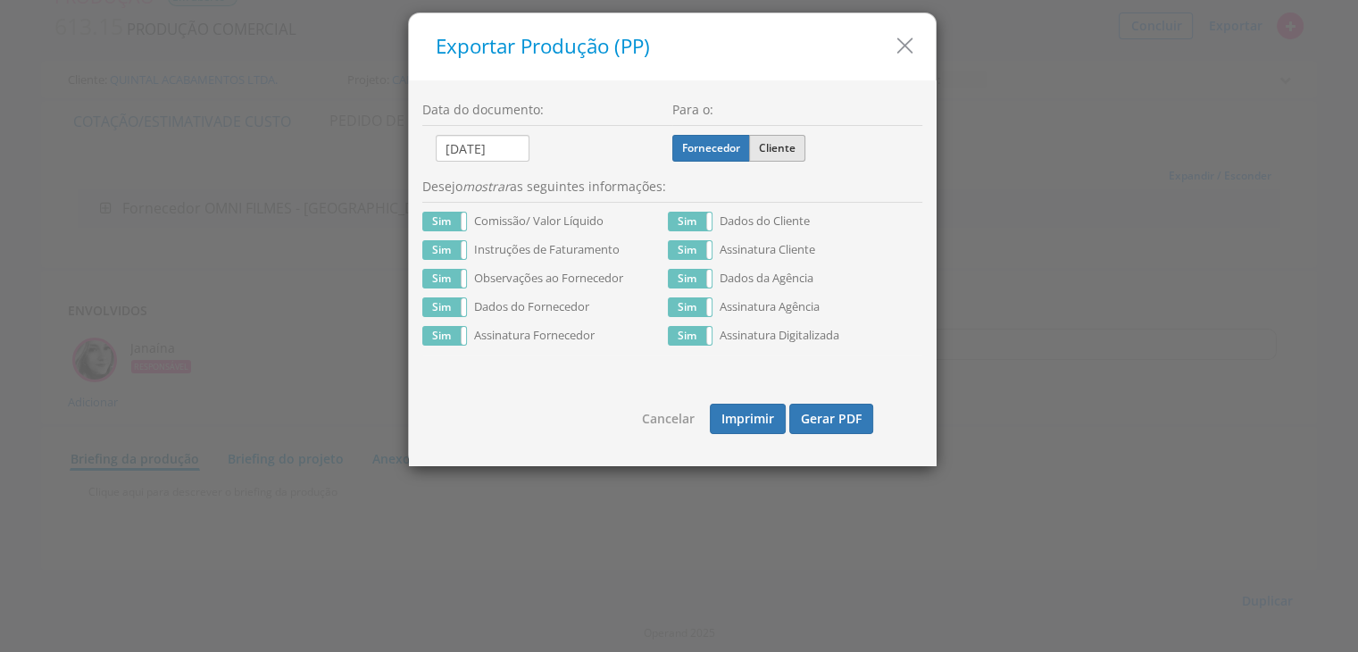
click at [778, 140] on label "Cliente" at bounding box center [777, 148] width 56 height 27
click at [0, 0] on input "Cliente" at bounding box center [0, 0] width 0 height 0
click at [454, 222] on label "Sim" at bounding box center [444, 222] width 43 height 18
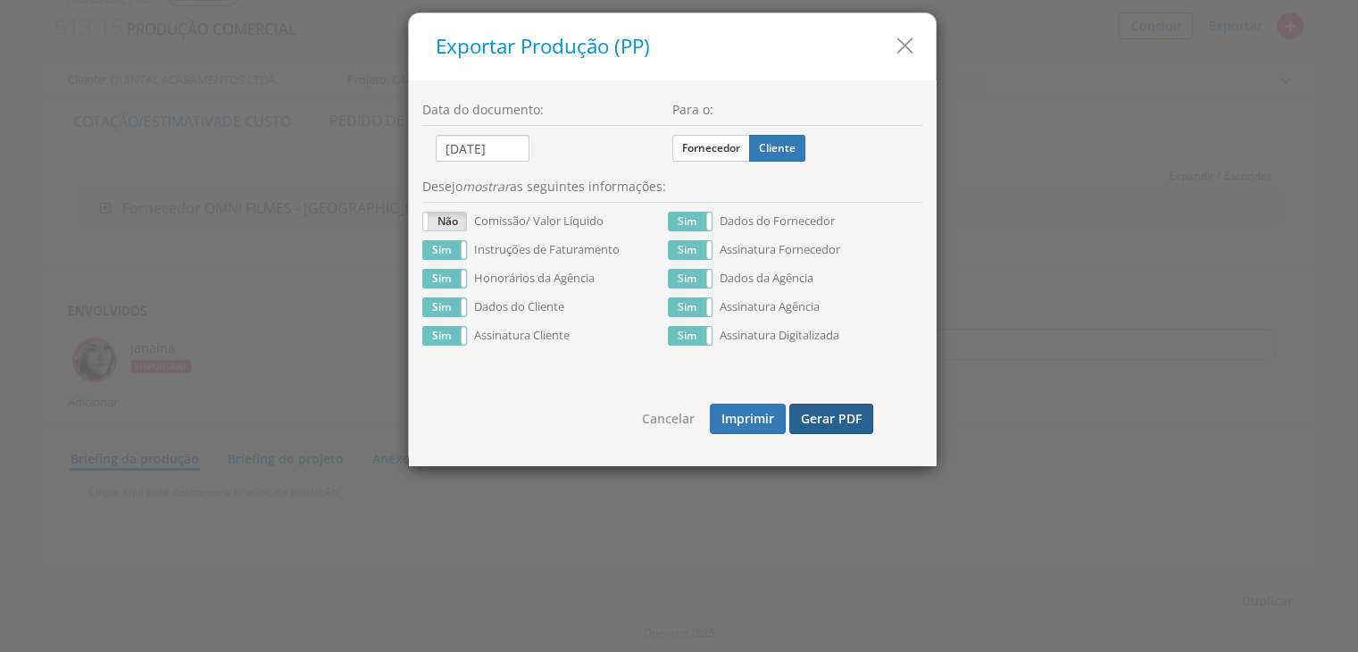
click at [854, 419] on button "Gerar PDF" at bounding box center [831, 419] width 84 height 30
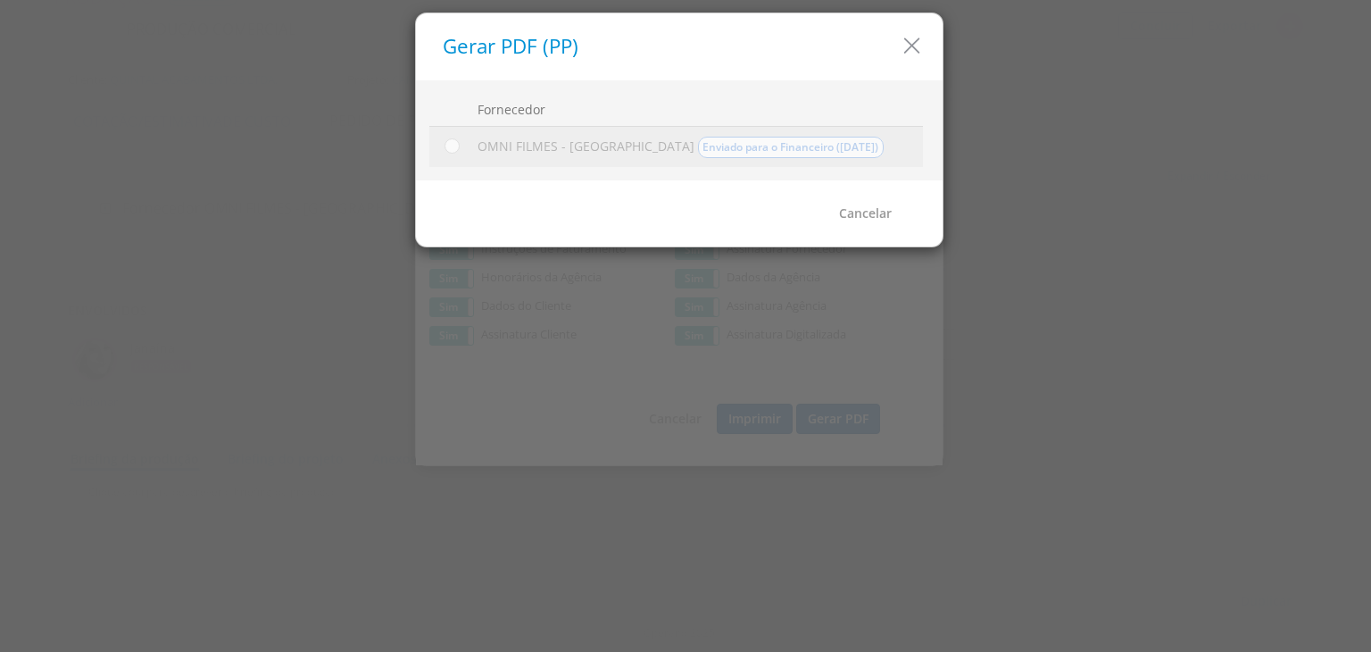
click at [464, 142] on td at bounding box center [449, 146] width 41 height 40
click at [450, 145] on input "radio" at bounding box center [452, 147] width 18 height 18
radio input "true"
click at [864, 212] on link "Gerar PDF" at bounding box center [865, 213] width 84 height 30
